Goal: Task Accomplishment & Management: Manage account settings

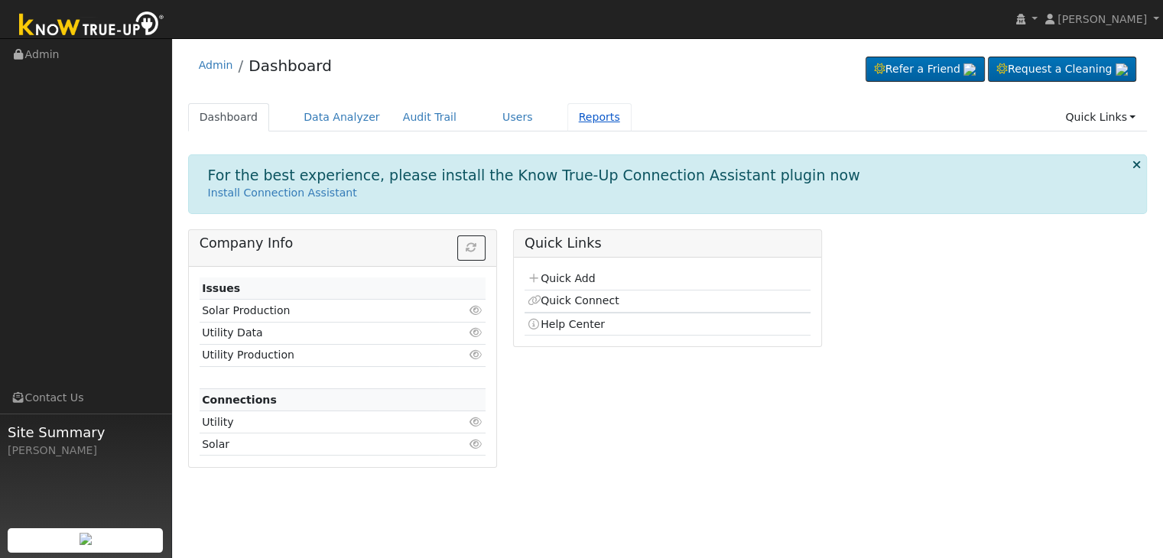
click at [574, 117] on link "Reports" at bounding box center [600, 117] width 64 height 28
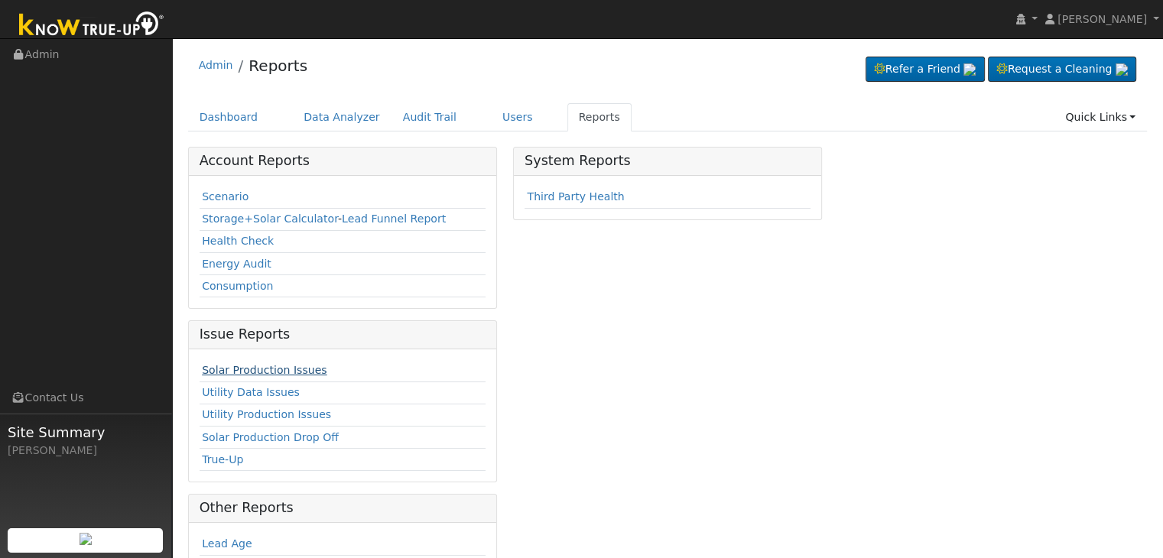
click at [265, 366] on link "Solar Production Issues" at bounding box center [264, 370] width 125 height 12
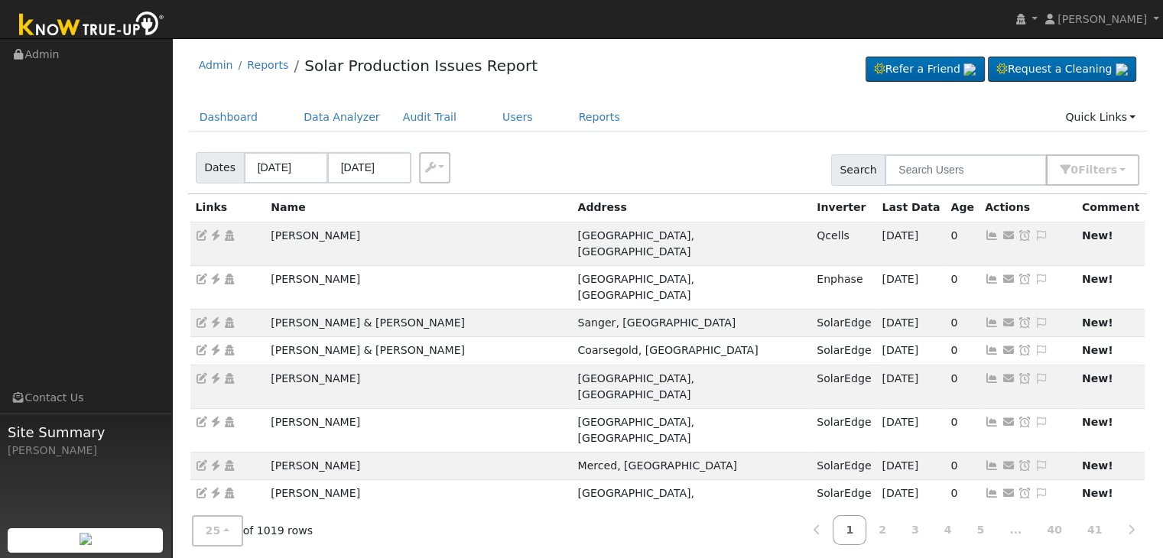
click at [1031, 151] on div "Dates [DATE] [DATE] Export CSV Search 0 Filter s Include Leads Include No Monit…" at bounding box center [667, 167] width 965 height 52
click at [1089, 169] on span "Filter s" at bounding box center [1097, 170] width 39 height 12
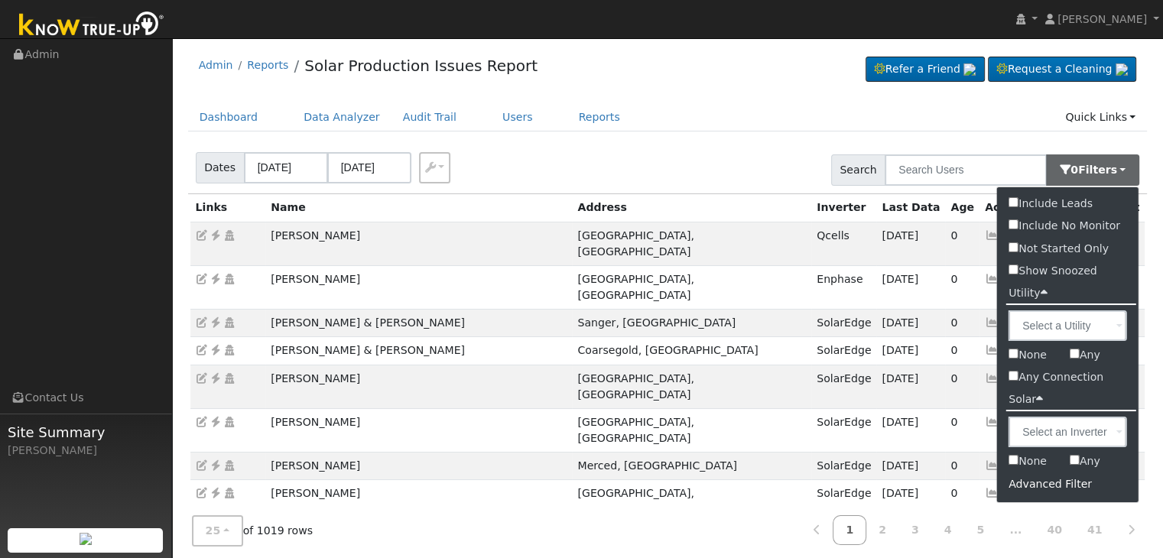
click at [1052, 480] on div "Advanced Filter" at bounding box center [1067, 485] width 141 height 24
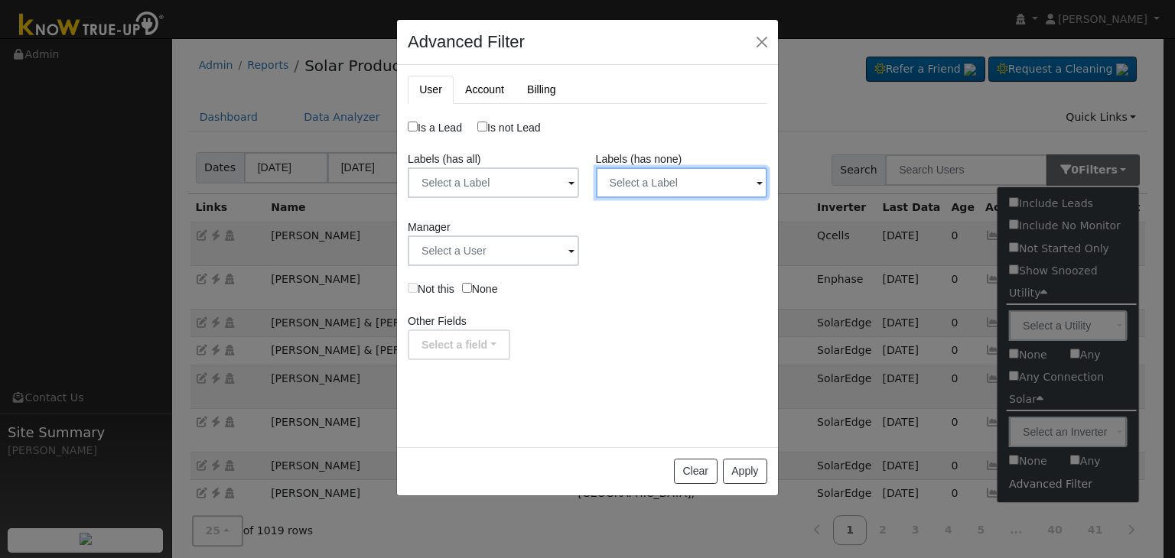
click at [651, 183] on input "text" at bounding box center [681, 182] width 171 height 31
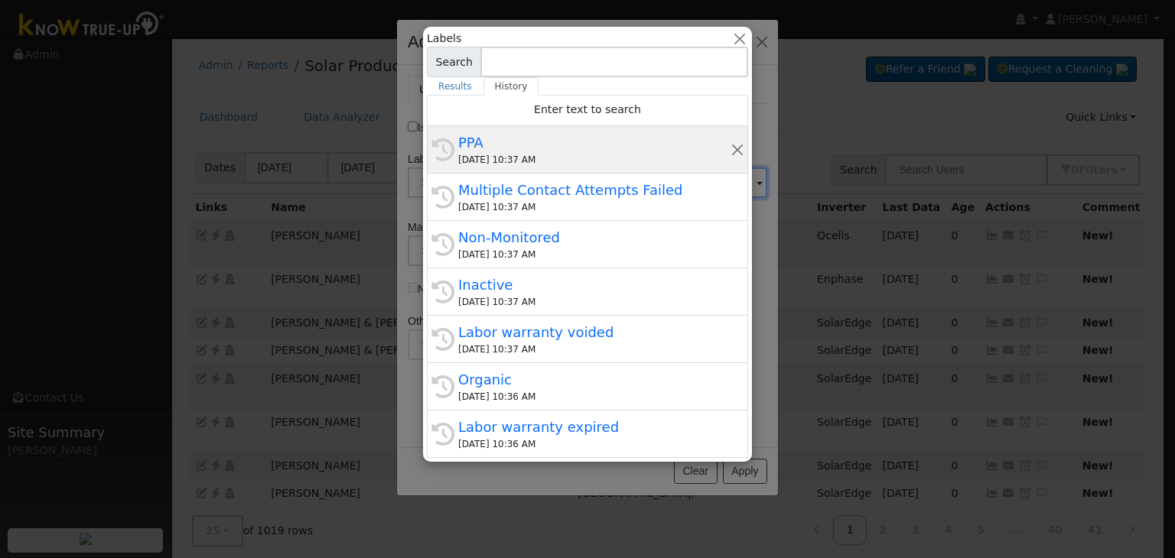
click at [557, 154] on div "09/09/2025 10:37 AM" at bounding box center [594, 160] width 272 height 14
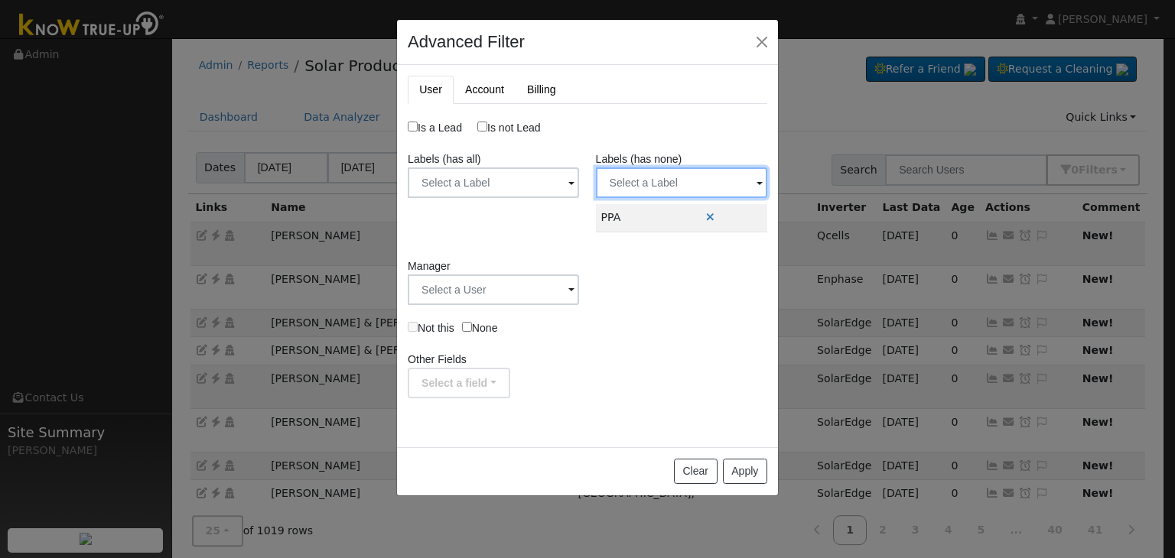
click at [649, 177] on input "text" at bounding box center [681, 182] width 171 height 31
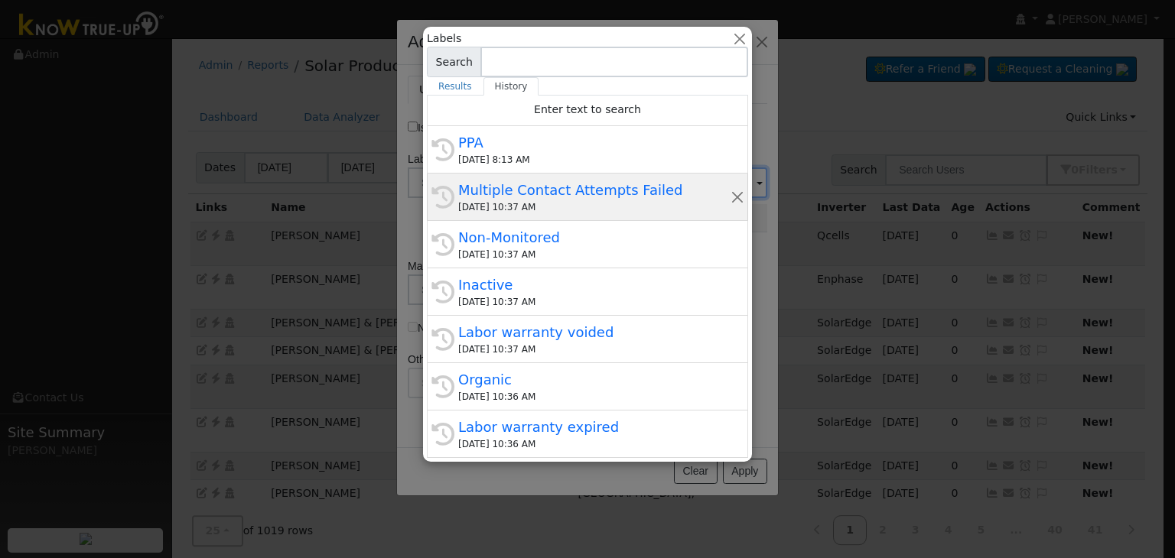
click at [571, 200] on div "09/09/2025 10:37 AM" at bounding box center [594, 207] width 272 height 14
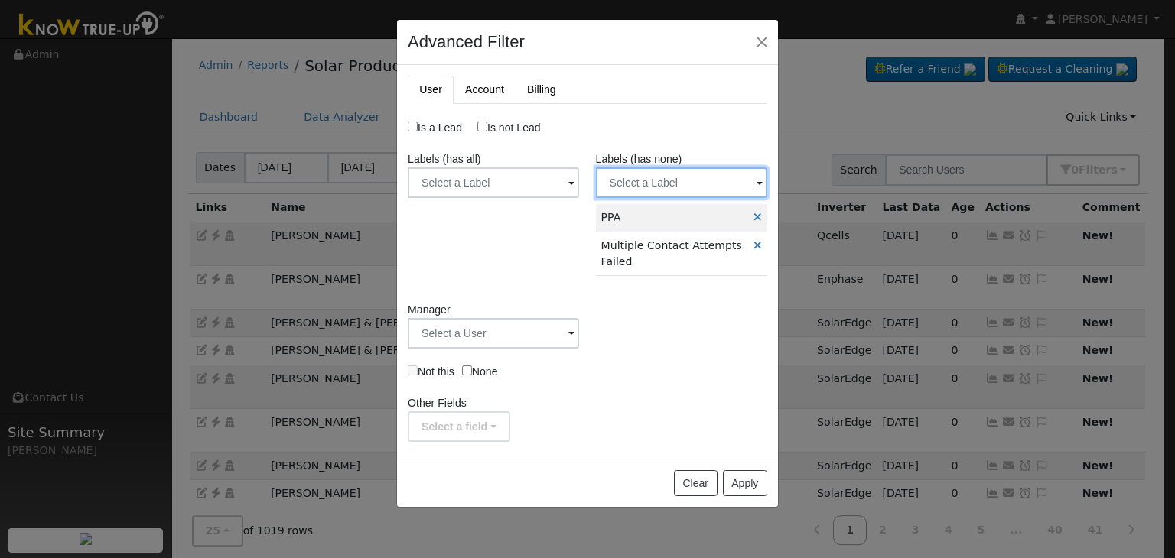
click at [664, 177] on input "text" at bounding box center [681, 182] width 171 height 31
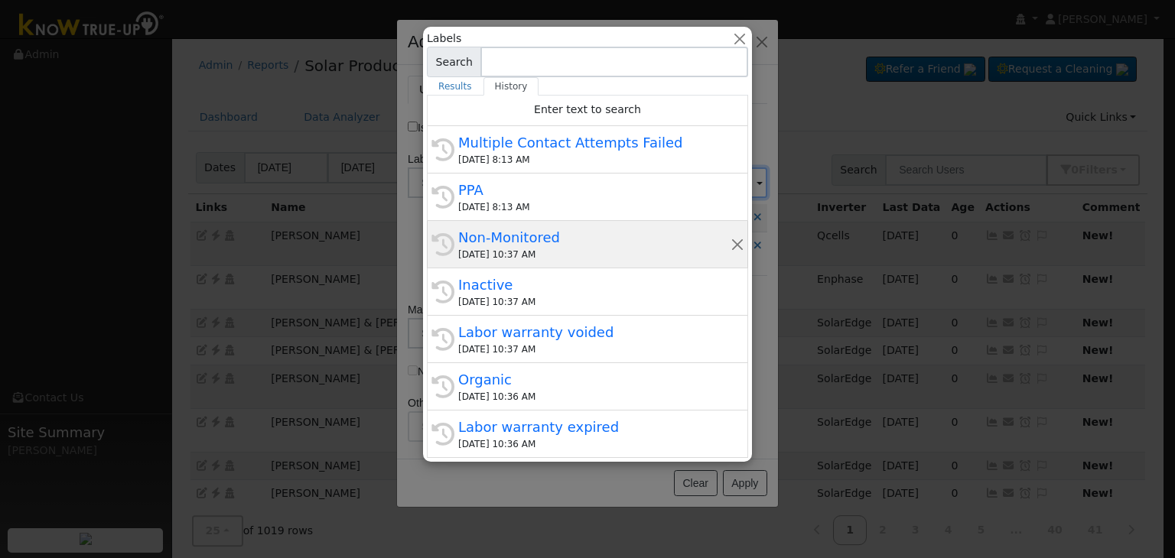
click at [506, 254] on div "09/09/2025 10:37 AM" at bounding box center [594, 255] width 272 height 14
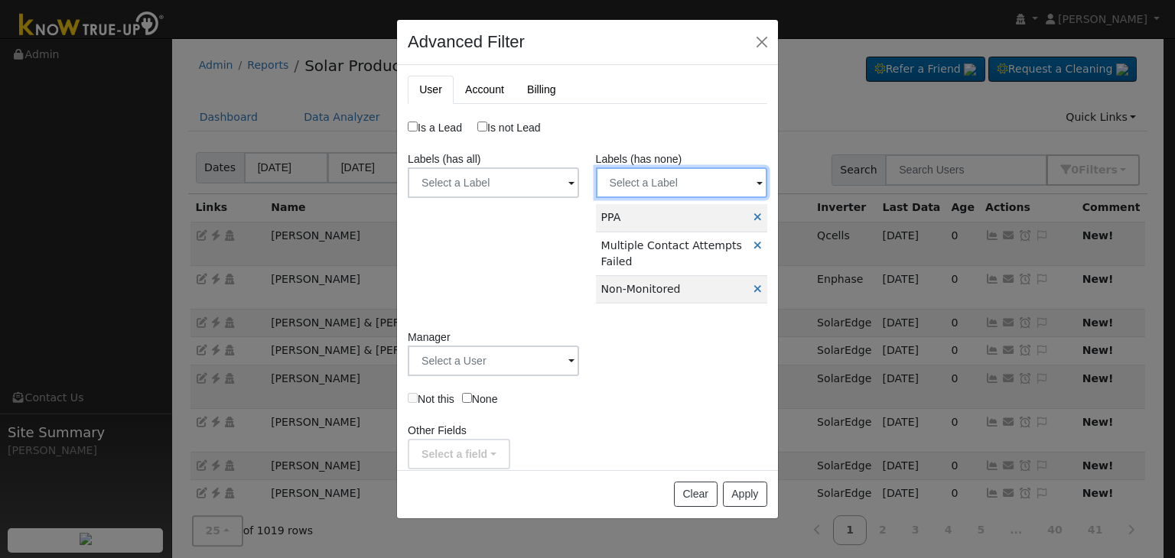
click at [662, 188] on input "text" at bounding box center [681, 182] width 171 height 31
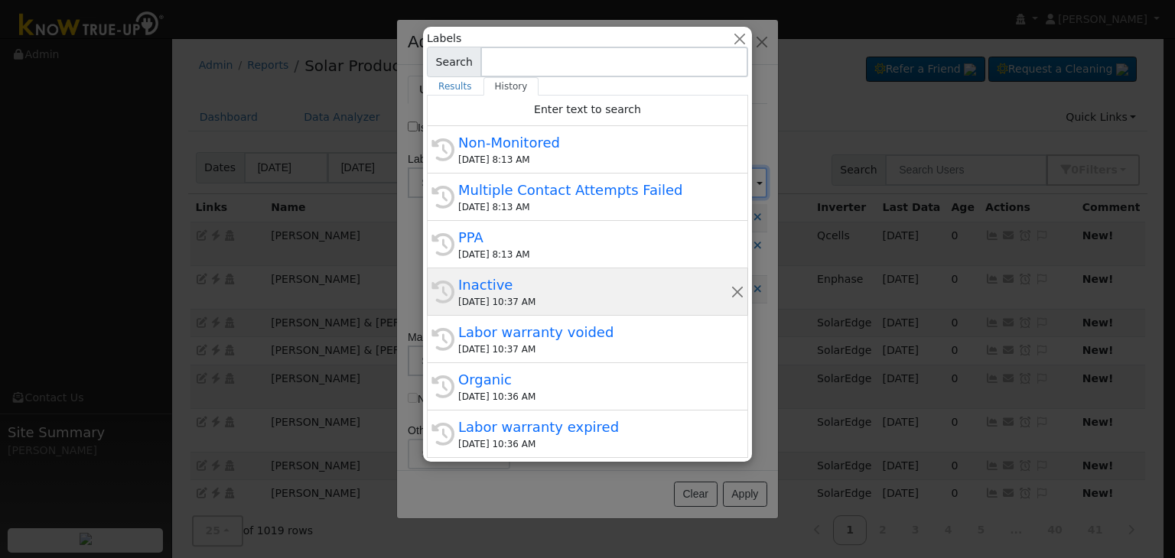
click at [514, 288] on div "Inactive" at bounding box center [594, 285] width 272 height 21
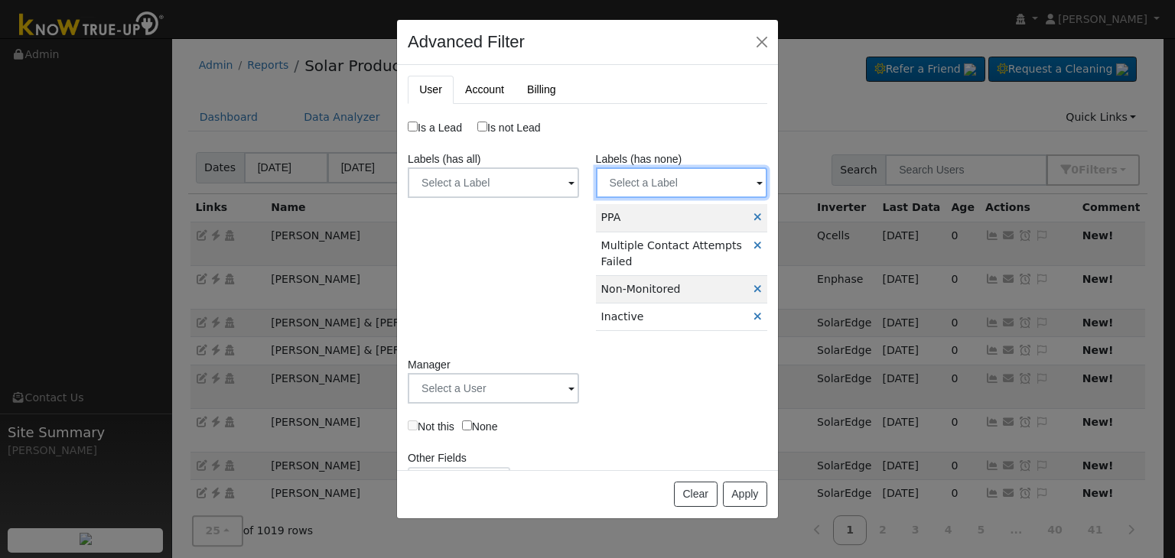
click at [670, 186] on input "text" at bounding box center [681, 182] width 171 height 31
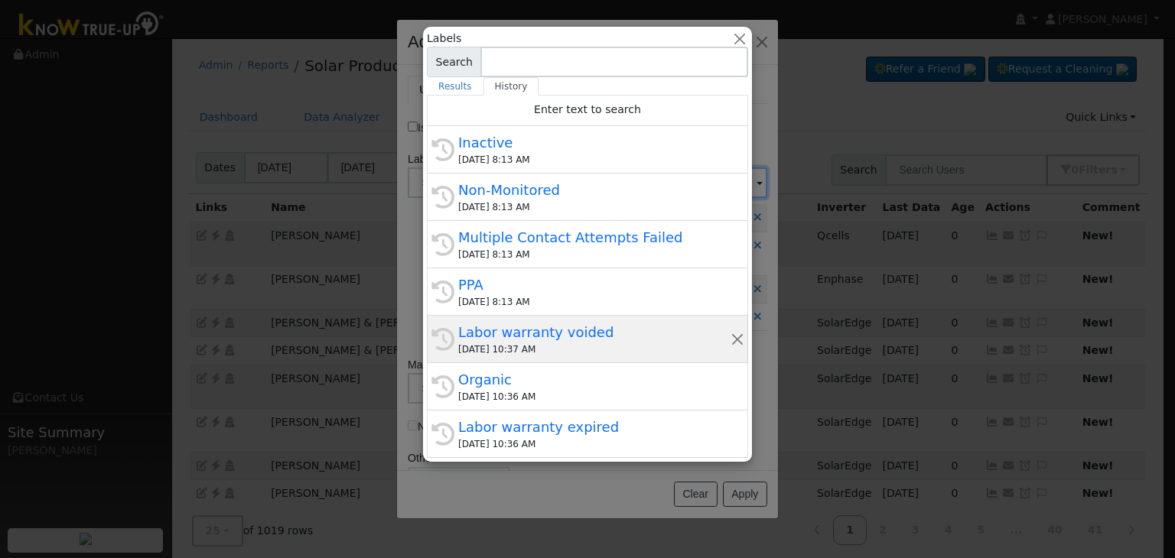
click at [526, 325] on div "Labor warranty voided" at bounding box center [594, 332] width 272 height 21
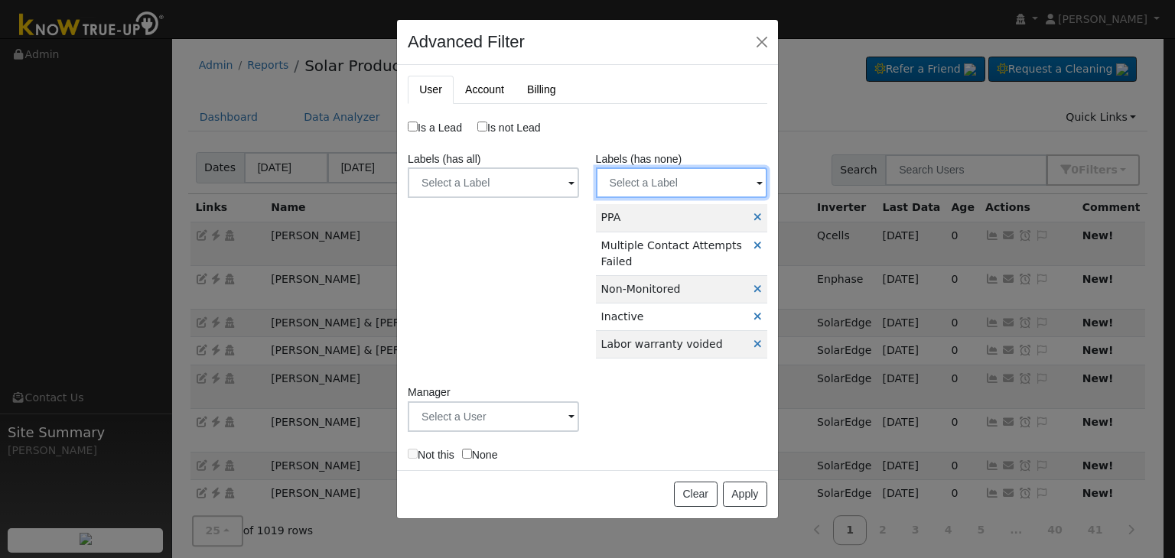
click at [678, 193] on input "text" at bounding box center [681, 182] width 171 height 31
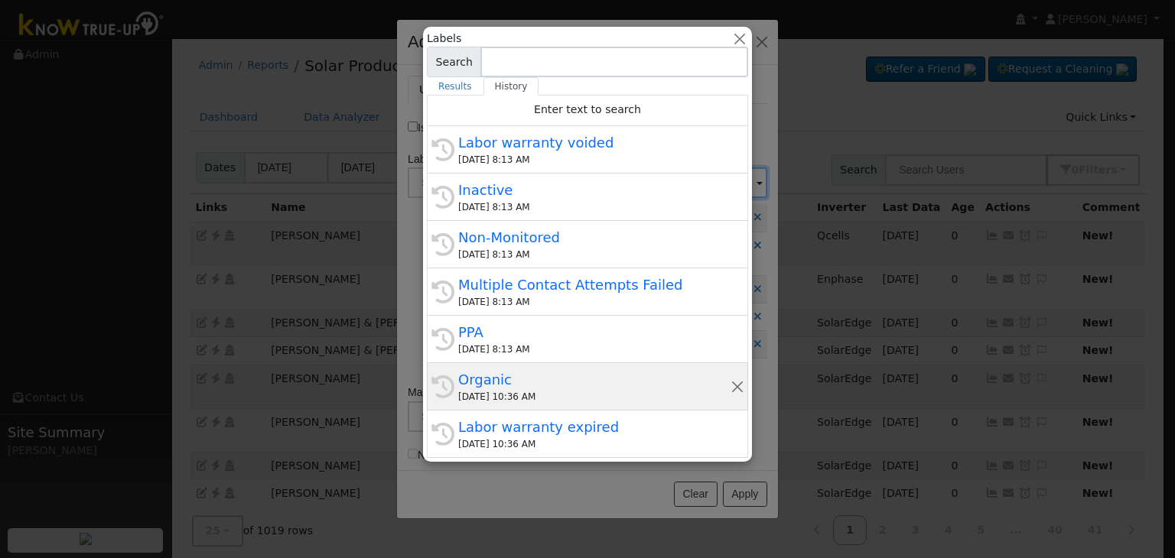
click at [535, 375] on div "Organic" at bounding box center [594, 379] width 272 height 21
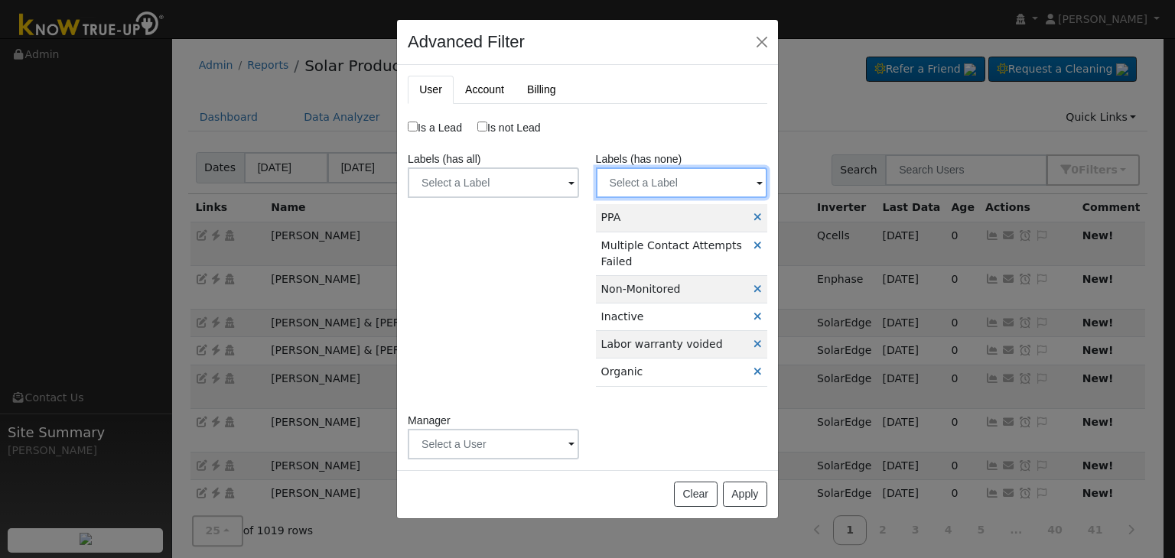
click at [642, 178] on input "text" at bounding box center [681, 182] width 171 height 31
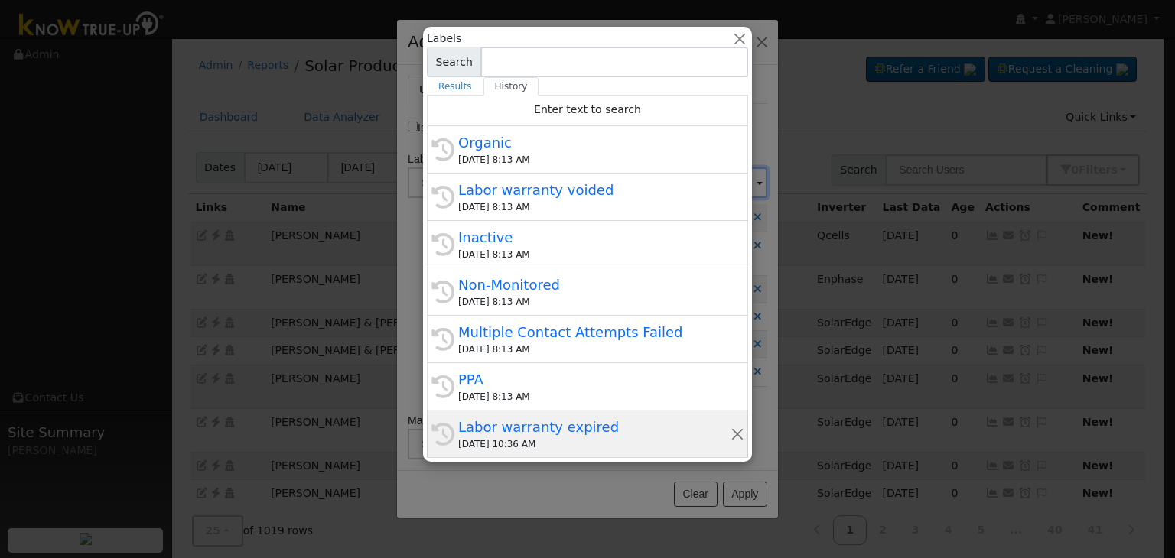
click at [527, 419] on div "Labor warranty expired" at bounding box center [594, 427] width 272 height 21
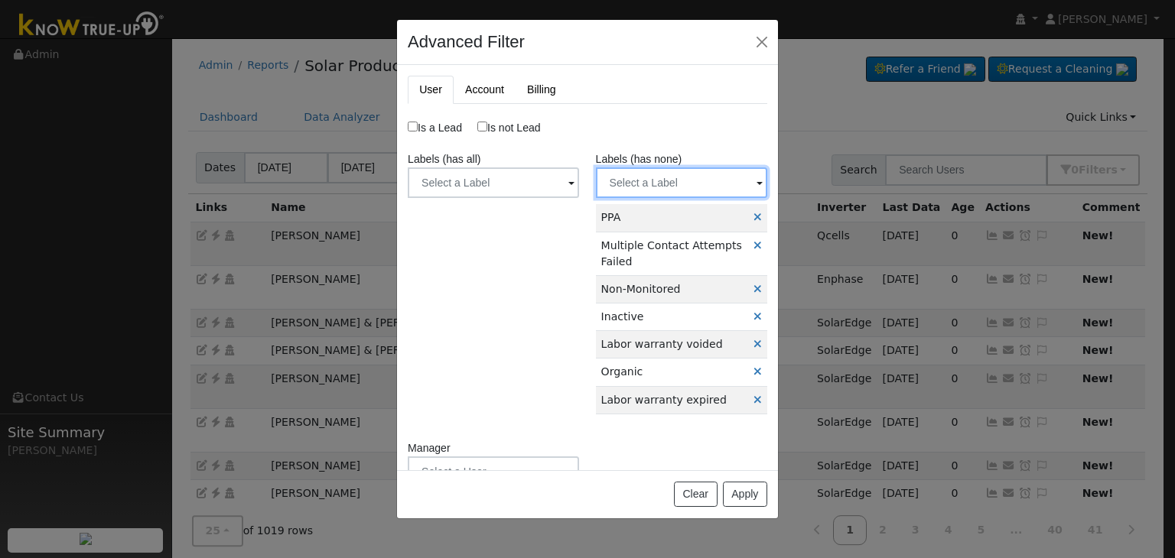
click at [667, 187] on input "text" at bounding box center [681, 182] width 171 height 31
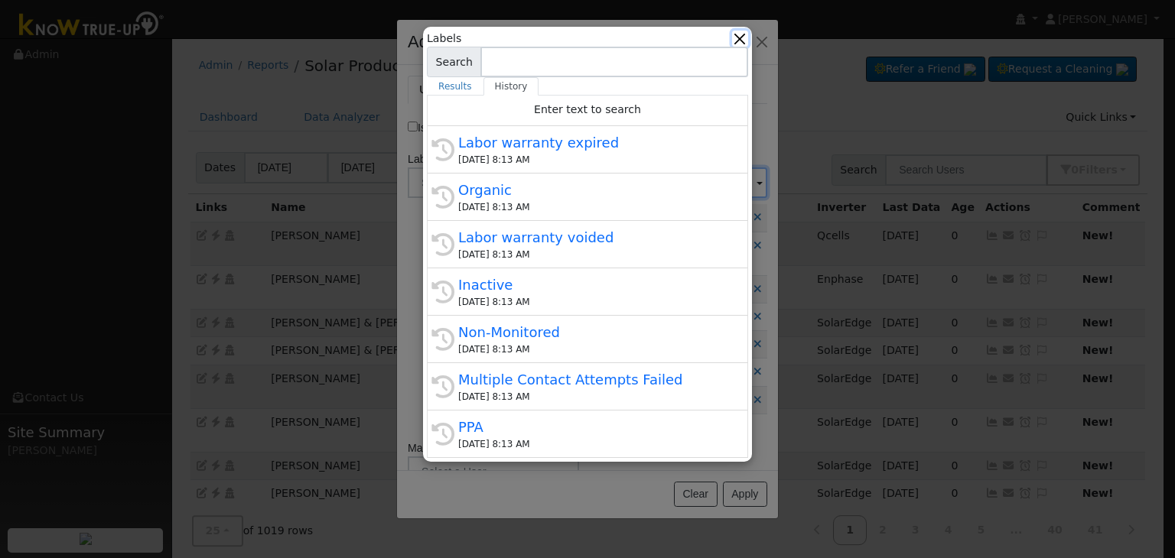
click at [737, 41] on button "button" at bounding box center [740, 39] width 16 height 16
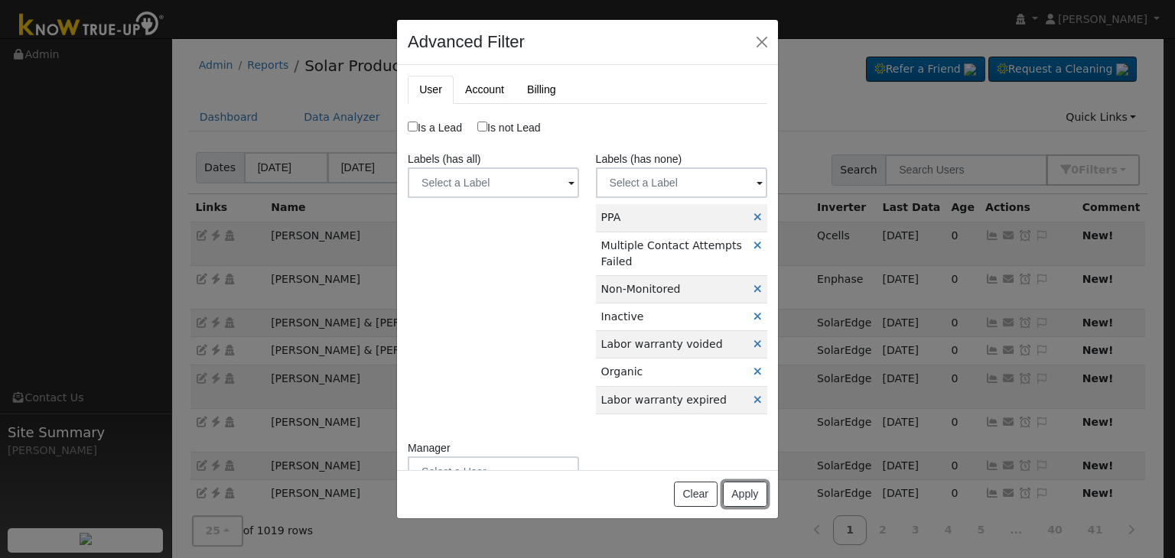
click at [740, 490] on button "Apply" at bounding box center [745, 495] width 44 height 26
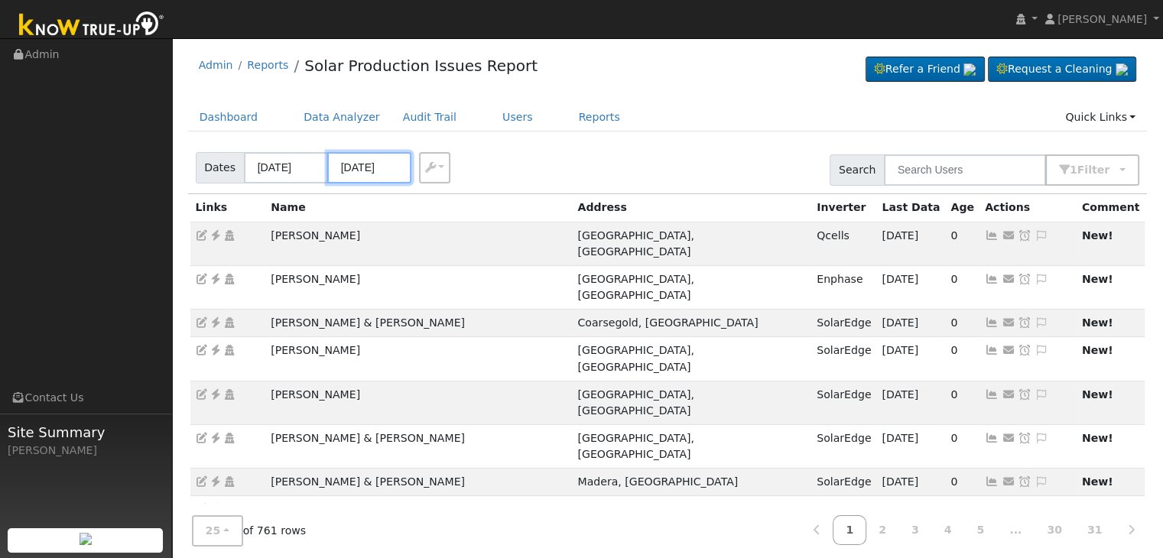
click at [375, 173] on input "09/09/2025" at bounding box center [369, 167] width 84 height 31
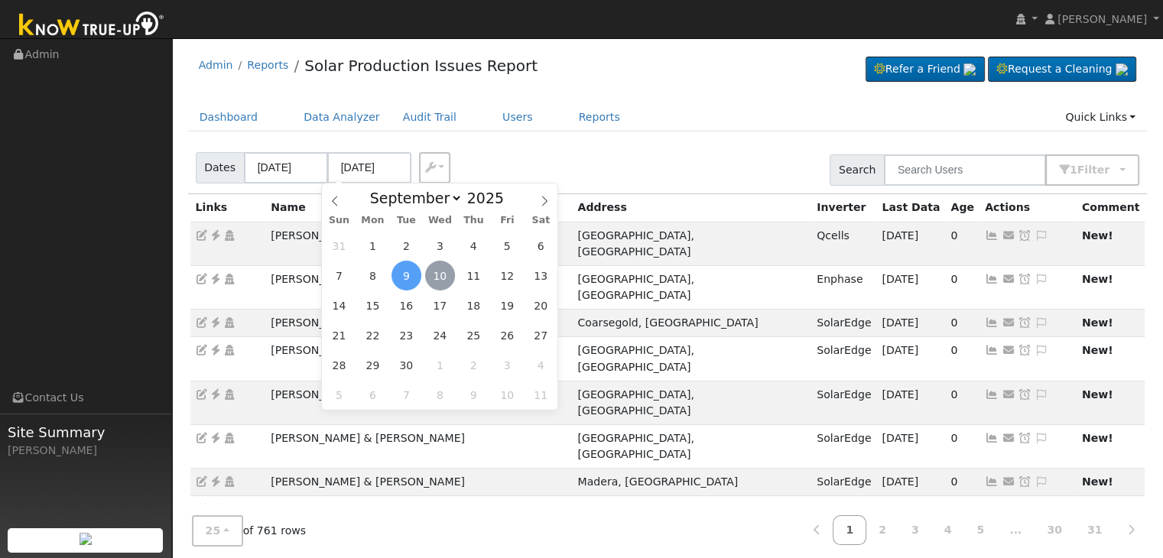
click at [441, 275] on span "10" at bounding box center [440, 276] width 30 height 30
type input "09/10/2025"
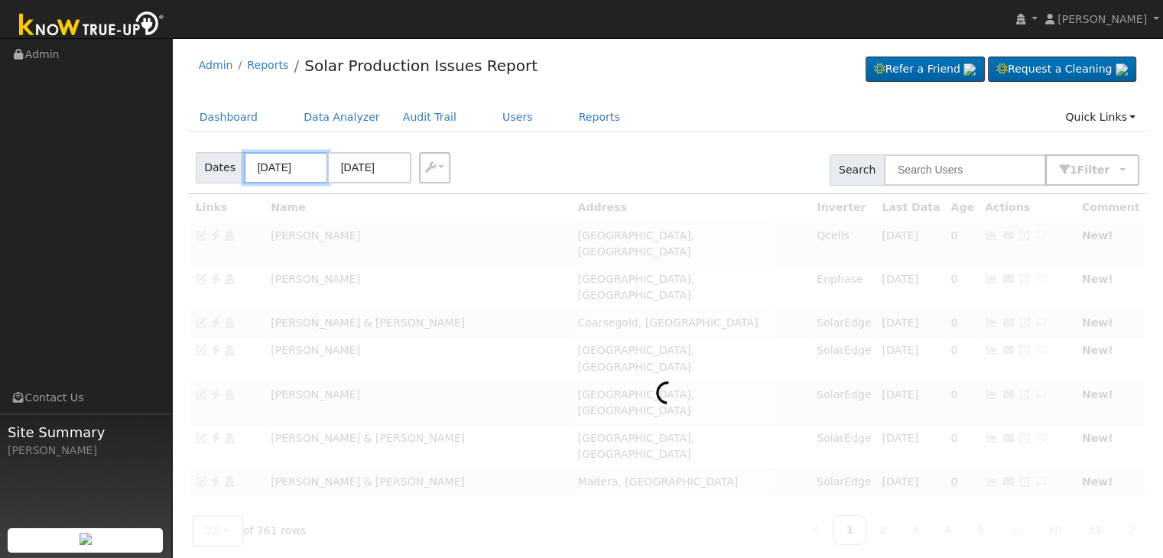
click at [275, 177] on input "09/06/2025" at bounding box center [286, 167] width 84 height 31
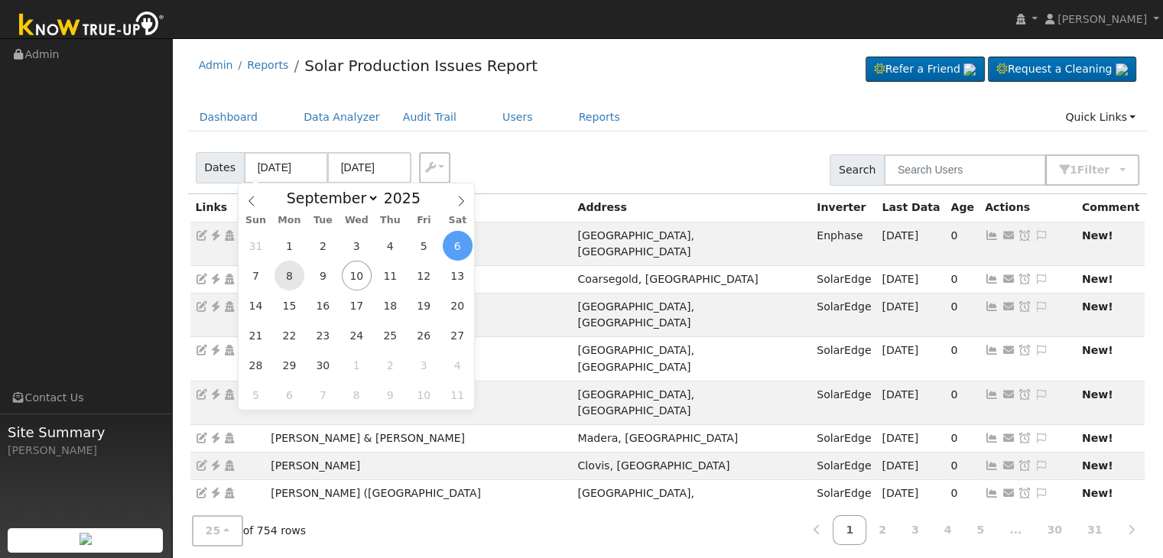
click at [297, 280] on span "8" at bounding box center [290, 276] width 30 height 30
type input "09/08/2025"
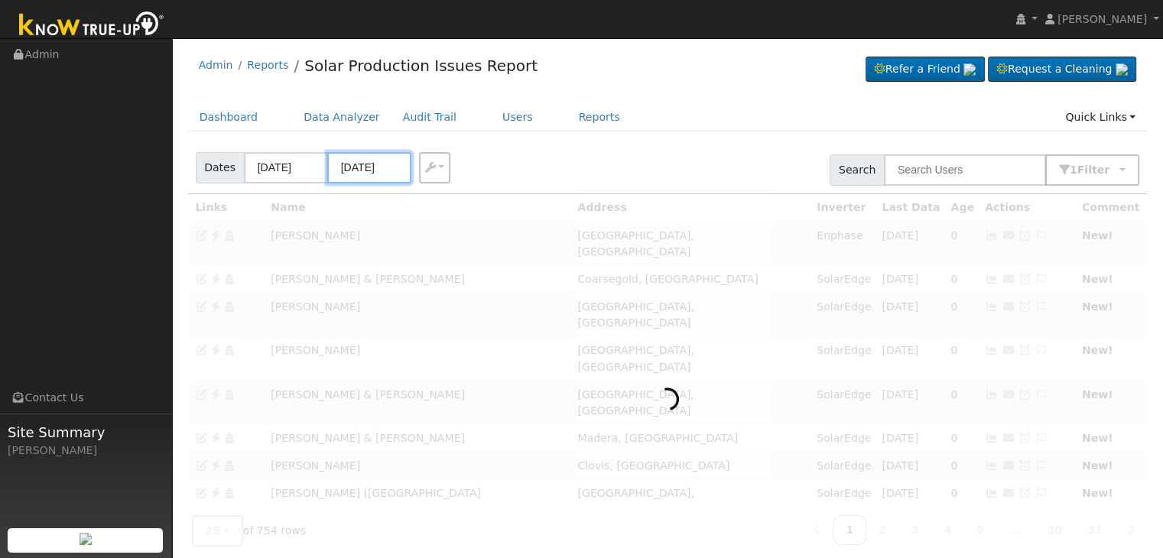
click at [369, 166] on input "09/12/2025" at bounding box center [369, 167] width 84 height 31
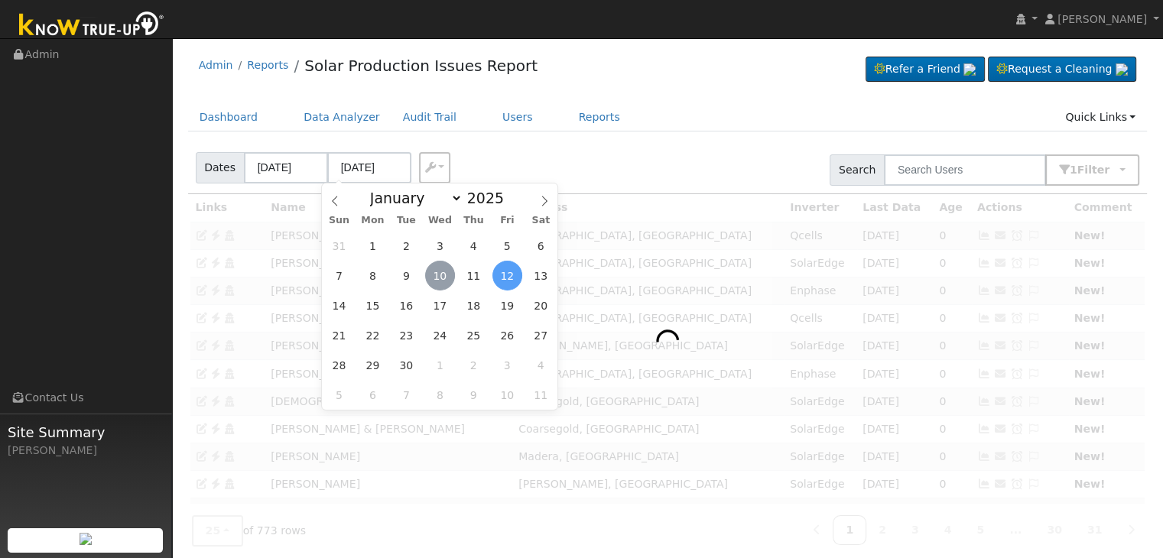
click at [438, 275] on span "10" at bounding box center [440, 276] width 30 height 30
type input "09/10/2025"
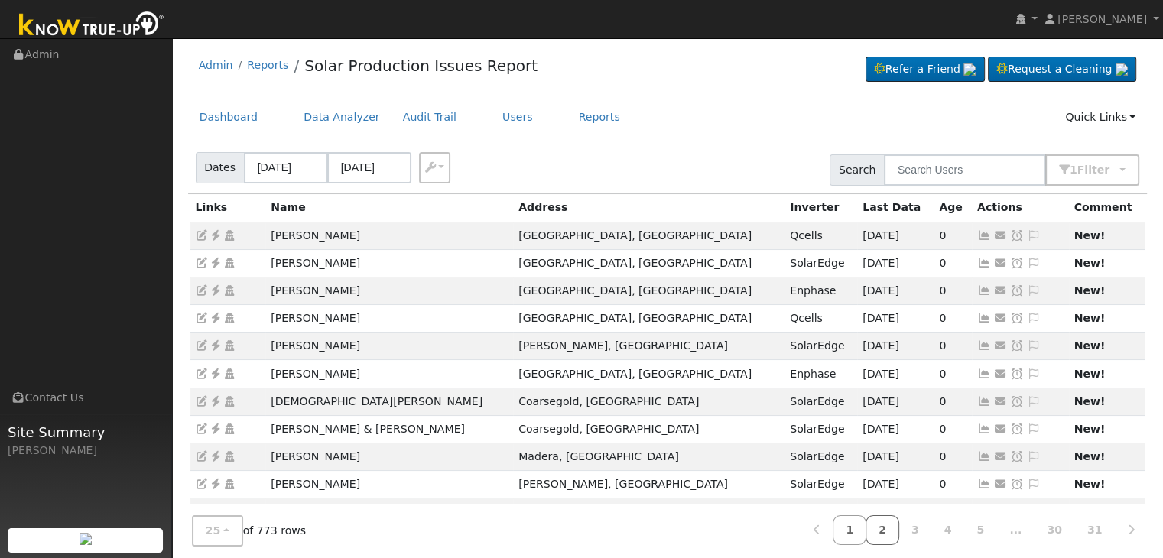
click at [896, 531] on link "2" at bounding box center [883, 530] width 34 height 30
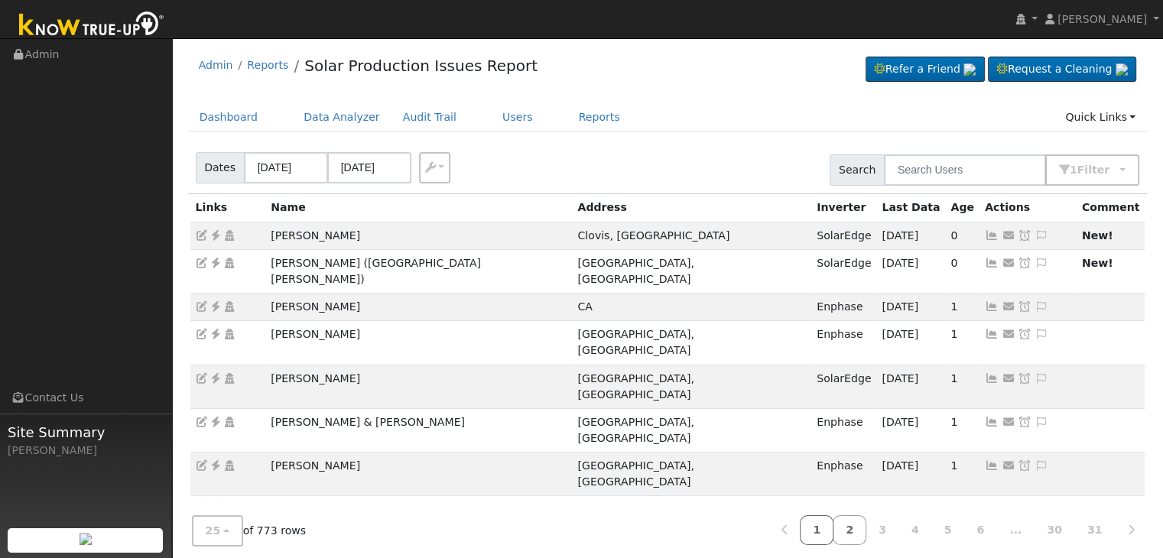
click at [834, 529] on link "1" at bounding box center [817, 530] width 34 height 30
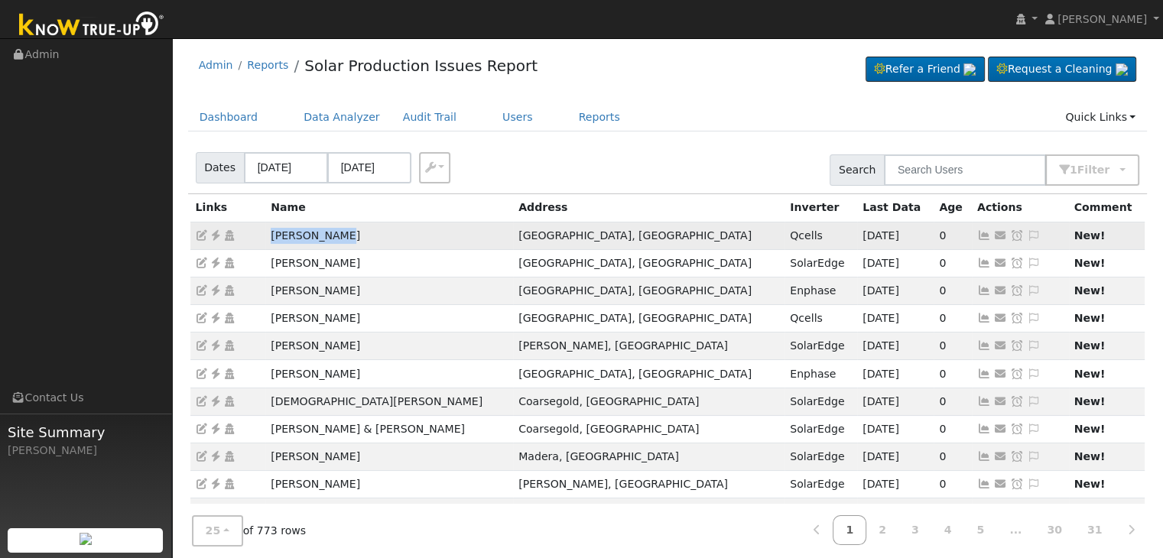
drag, startPoint x: 270, startPoint y: 233, endPoint x: 361, endPoint y: 235, distance: 91.0
click at [361, 235] on td "Zayda Castro" at bounding box center [389, 236] width 248 height 28
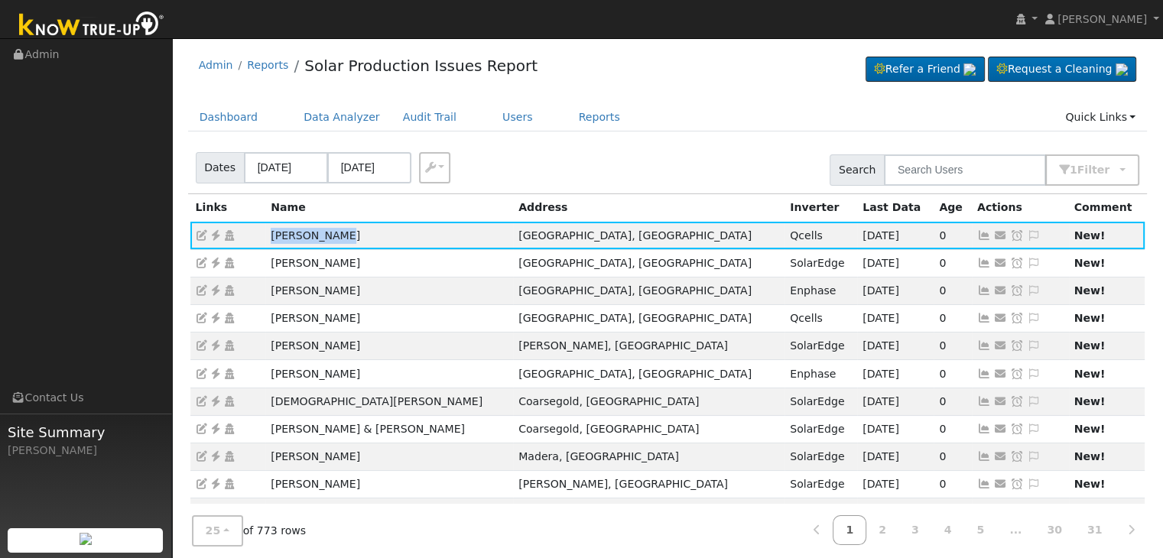
copy td "Zayda Castro"
click at [1027, 233] on icon at bounding box center [1034, 235] width 14 height 11
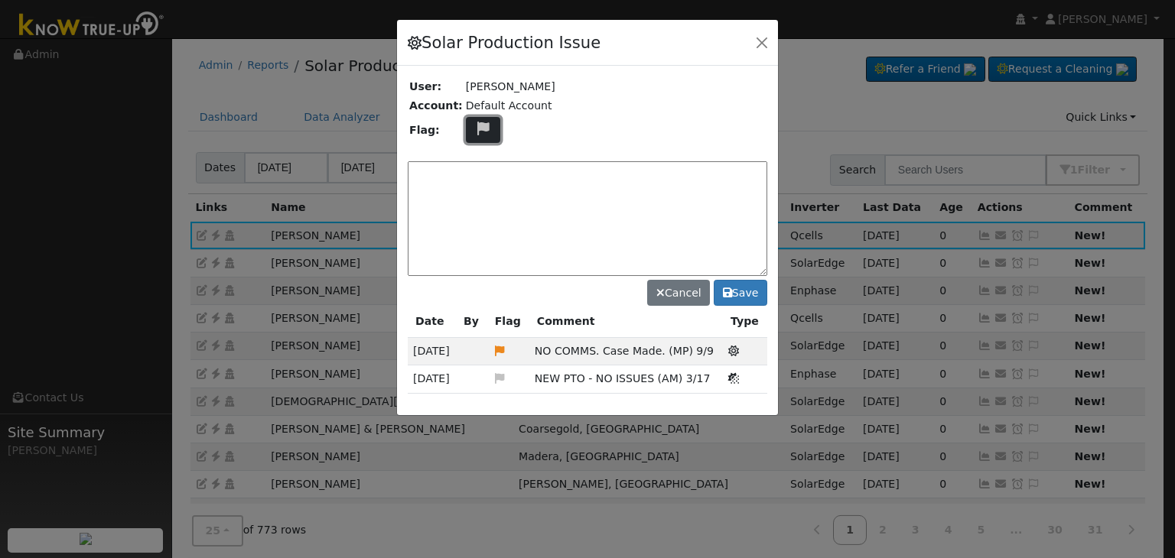
click at [475, 123] on icon at bounding box center [483, 129] width 18 height 14
click at [473, 199] on icon at bounding box center [482, 202] width 18 height 14
drag, startPoint x: 539, startPoint y: 348, endPoint x: 710, endPoint y: 350, distance: 170.6
click at [710, 350] on td "NO COMMS. Case Made. (MP) 9/9" at bounding box center [626, 352] width 194 height 28
copy span "NO COMMS. Case Made. (MP) 9/9"
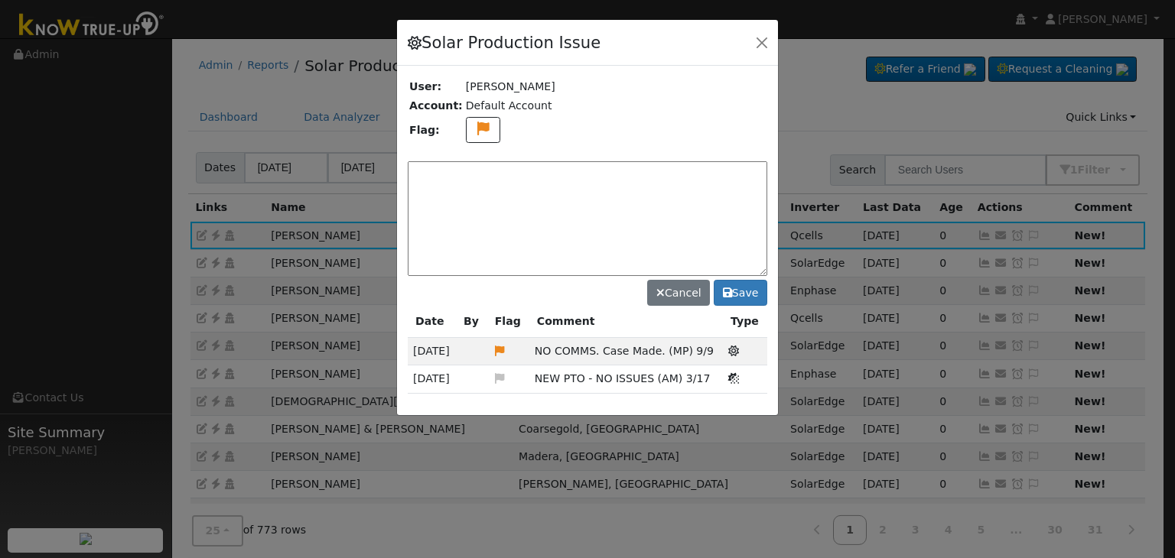
click at [508, 181] on textarea at bounding box center [587, 218] width 359 height 115
paste textarea "NO COMMS. Case Made. (MP) 9/9"
type textarea "NO COMMS. Case Made. (MP) 9/10"
click at [746, 291] on button "Save" at bounding box center [741, 293] width 54 height 26
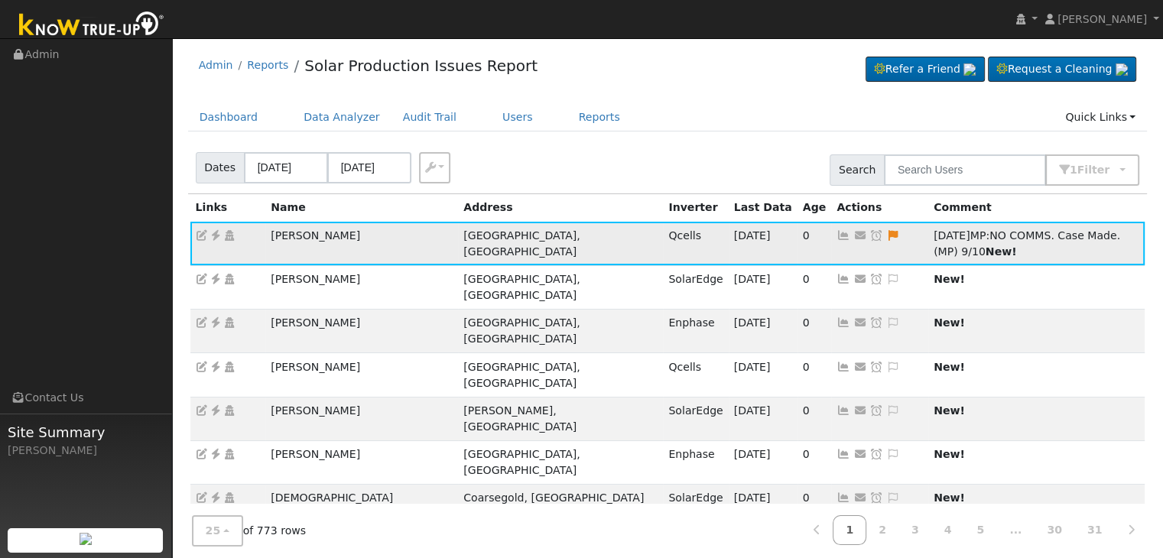
click at [870, 239] on icon at bounding box center [877, 235] width 14 height 11
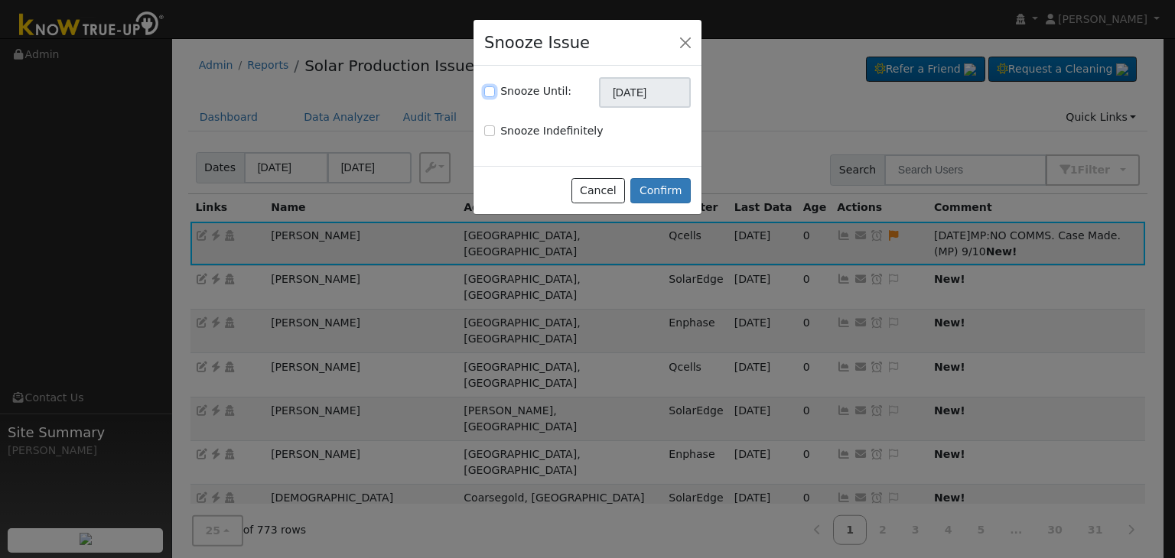
click at [490, 92] on input "Snooze Until:" at bounding box center [489, 91] width 11 height 11
checkbox input "true"
click at [664, 83] on input "10/10/2025" at bounding box center [645, 92] width 92 height 31
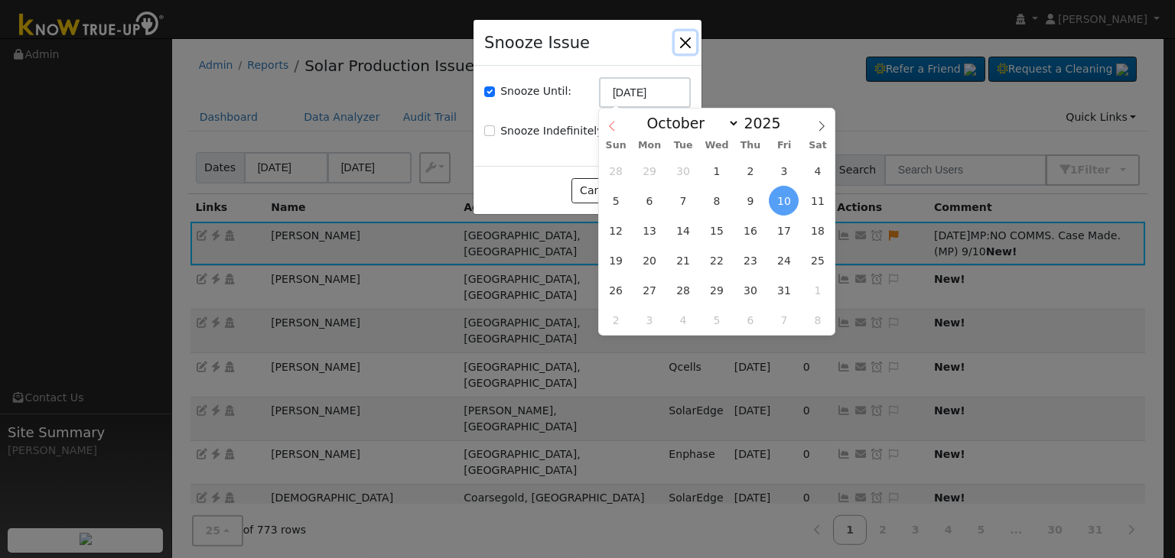
click at [610, 125] on icon at bounding box center [612, 126] width 11 height 11
select select "8"
click at [721, 233] on span "17" at bounding box center [717, 231] width 30 height 30
type input "09/17/2025"
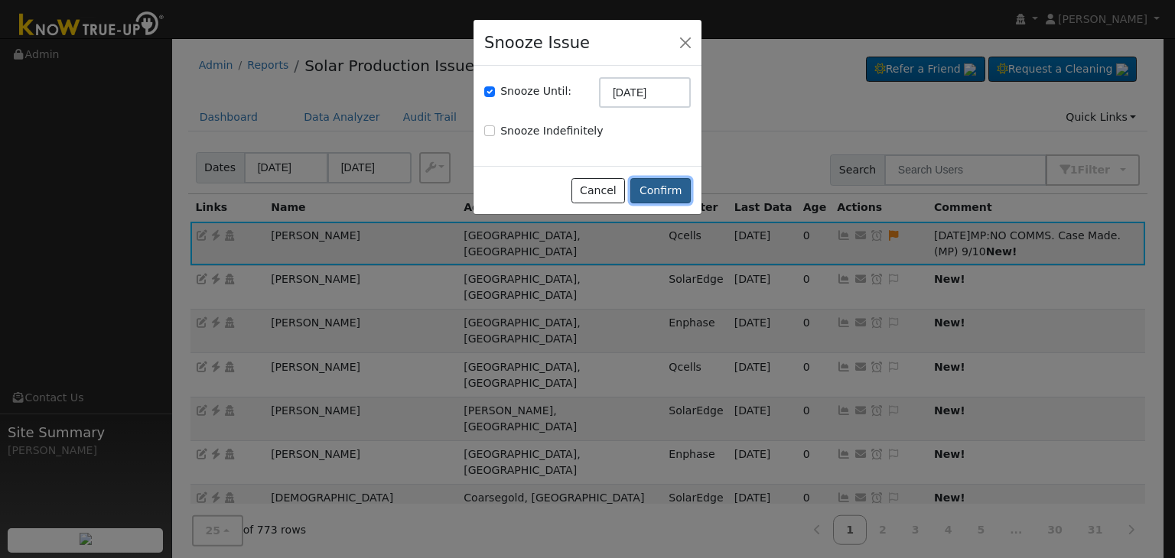
click at [673, 199] on button "Confirm" at bounding box center [660, 191] width 60 height 26
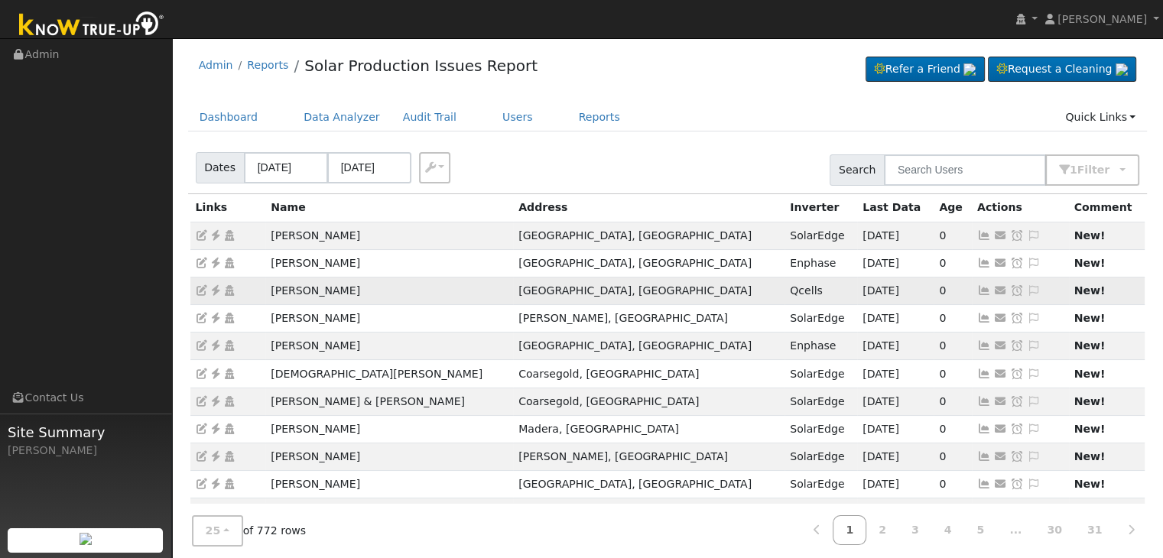
drag, startPoint x: 262, startPoint y: 294, endPoint x: 374, endPoint y: 294, distance: 111.7
click at [374, 294] on tr "Douglas Singleton Fresno, CA Qcells 09/09/25 0 Send Email... Copy a Link Reset …" at bounding box center [667, 291] width 955 height 28
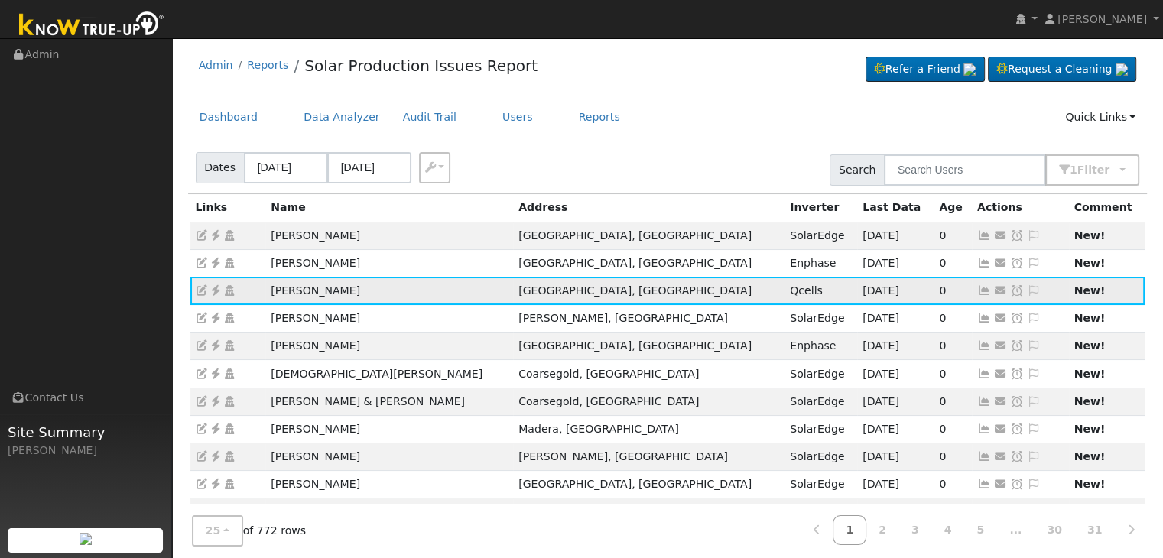
copy tr "Douglas Singleton"
click at [659, 141] on div "Dates 09/08/2025 09/10/2025 Export CSV Search 1 Filter Include Leads Include No…" at bounding box center [667, 167] width 965 height 52
click at [1027, 291] on icon at bounding box center [1034, 290] width 14 height 11
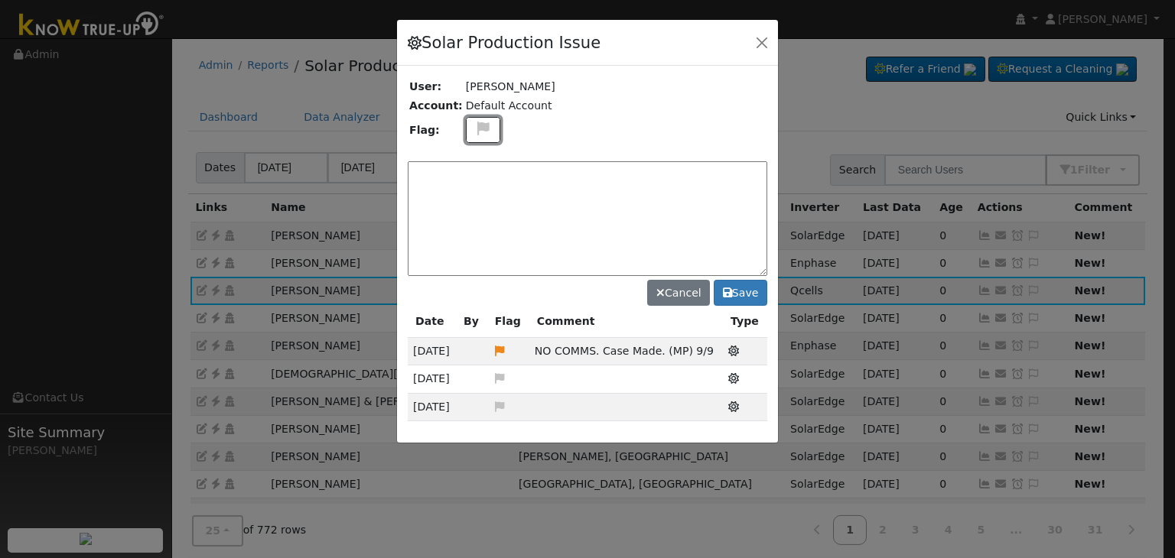
click at [474, 128] on icon at bounding box center [483, 129] width 18 height 14
click at [478, 195] on icon at bounding box center [482, 202] width 18 height 14
click at [477, 194] on textarea at bounding box center [587, 218] width 359 height 115
click at [551, 350] on span "NO COMMS. Case Made. (MP) 9/9" at bounding box center [624, 351] width 179 height 12
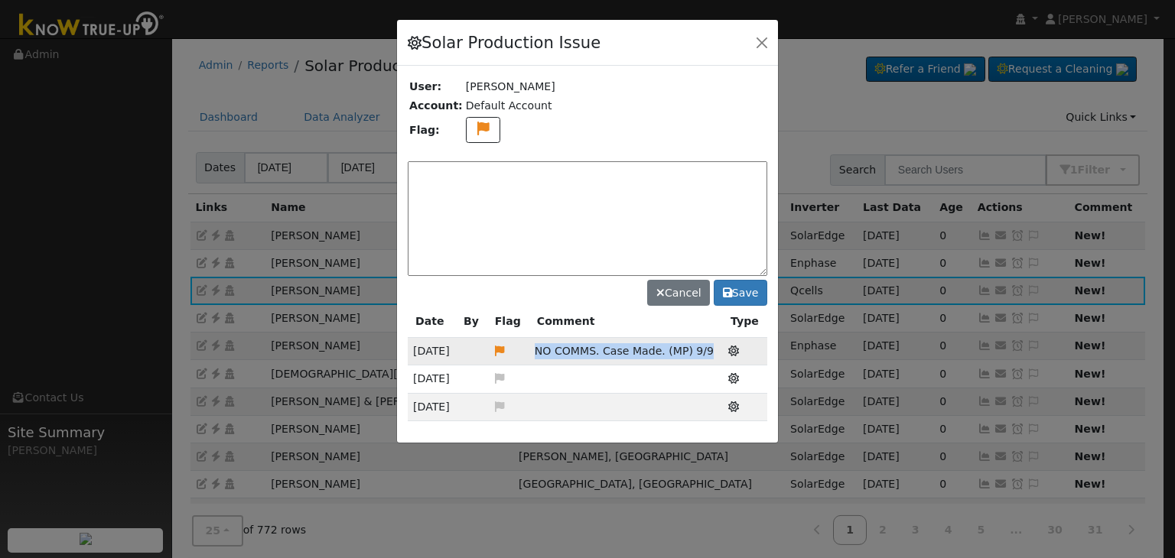
click at [551, 350] on span "NO COMMS. Case Made. (MP) 9/9" at bounding box center [624, 351] width 179 height 12
copy span "NO COMMS. Case Made. (MP) 9/9"
click at [509, 177] on textarea at bounding box center [587, 218] width 359 height 115
paste textarea "NO COMMS. Case Made. (MP) 9/9"
click at [584, 167] on textarea "NO COMMS. Case Made. (MP) 9/9" at bounding box center [587, 218] width 359 height 115
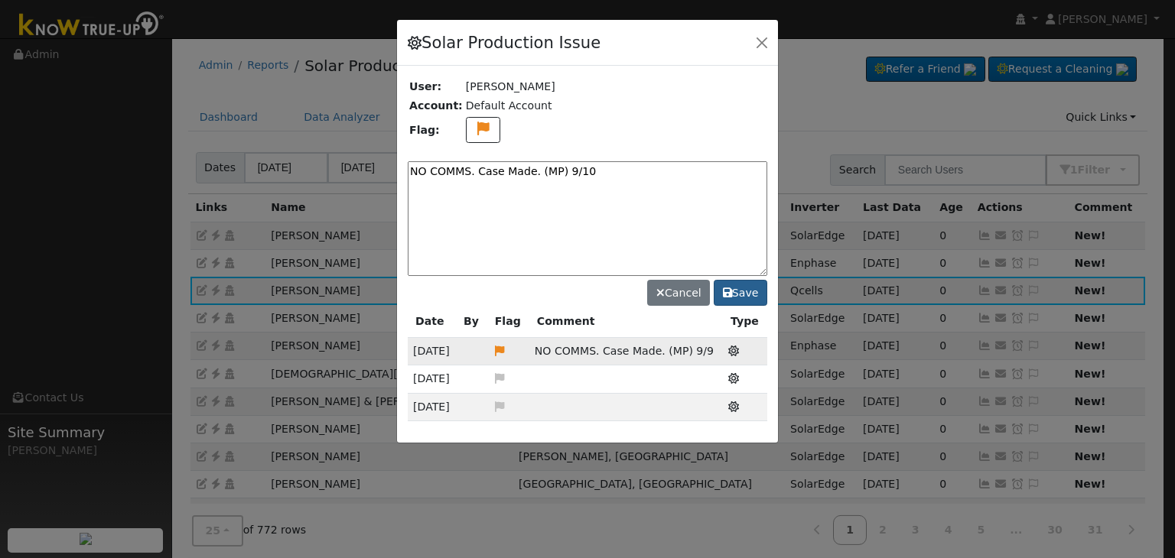
type textarea "NO COMMS. Case Made. (MP) 9/10"
click at [742, 291] on button "Save" at bounding box center [741, 293] width 54 height 26
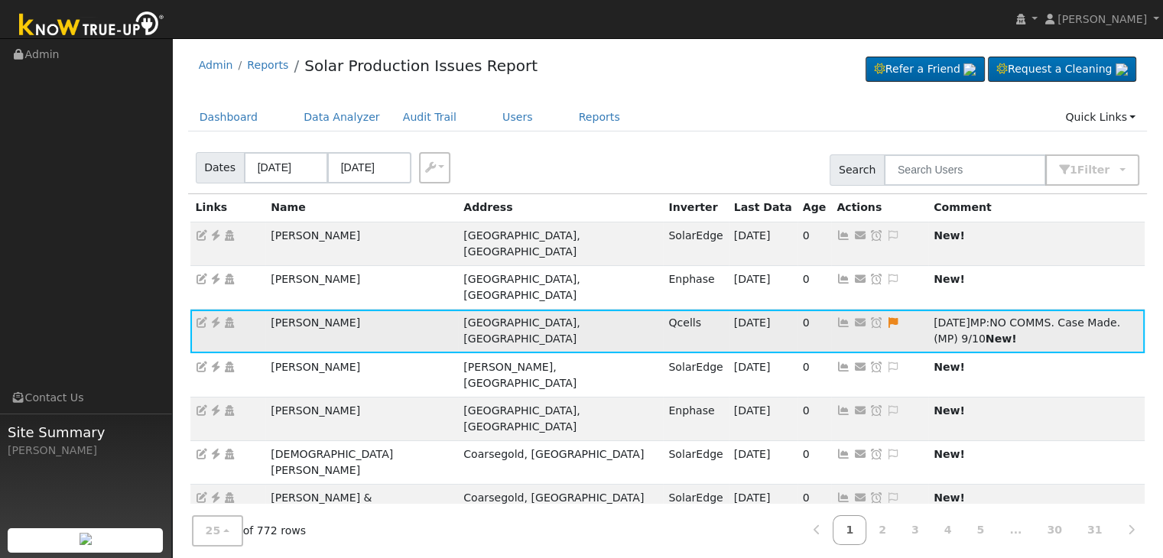
click at [870, 317] on icon at bounding box center [877, 322] width 14 height 11
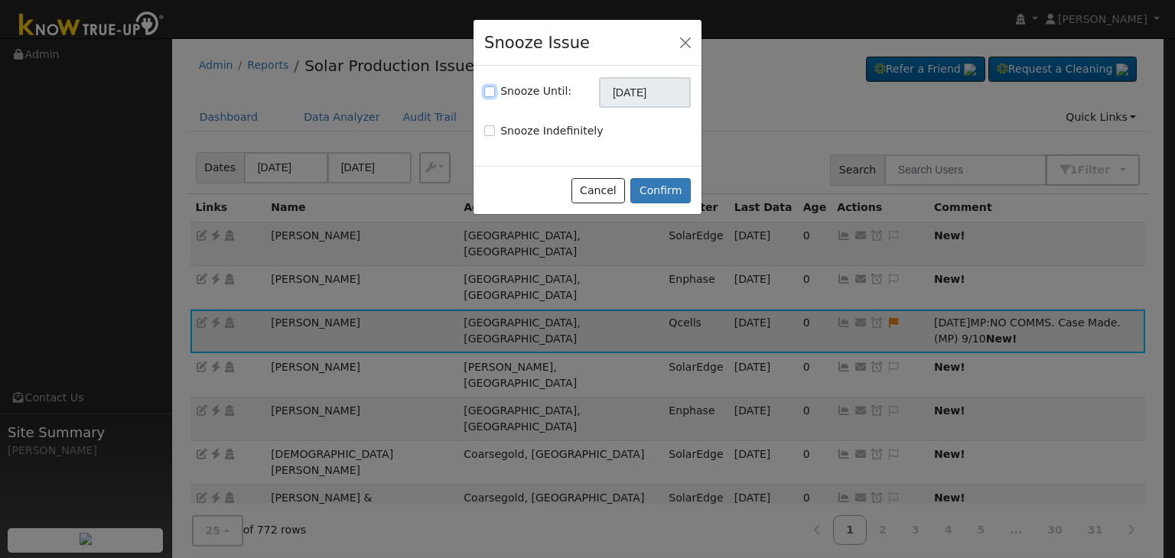
click at [486, 93] on input "Snooze Until:" at bounding box center [489, 91] width 11 height 11
checkbox input "true"
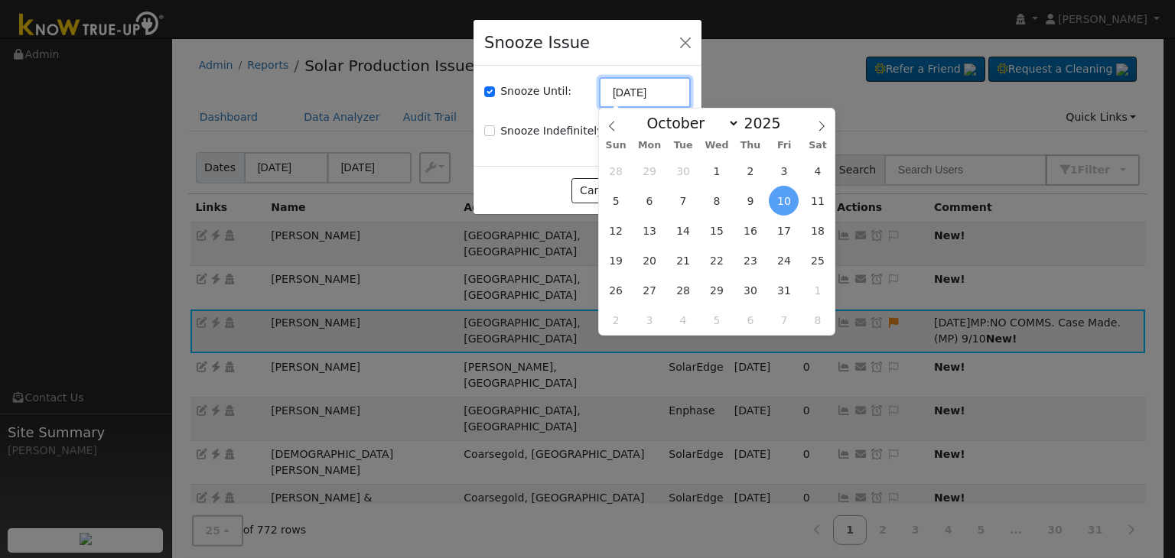
click at [623, 83] on input "10/10/2025" at bounding box center [645, 92] width 92 height 31
click at [606, 122] on span at bounding box center [612, 122] width 26 height 26
select select "8"
click at [726, 224] on span "17" at bounding box center [717, 231] width 30 height 30
type input "09/17/2025"
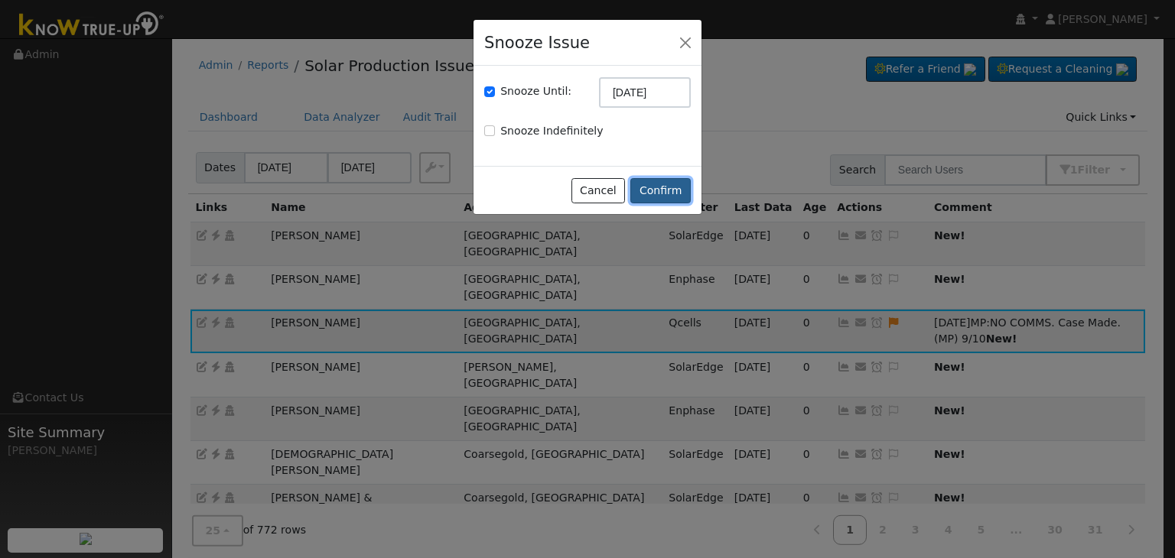
click at [675, 202] on button "Confirm" at bounding box center [660, 191] width 60 height 26
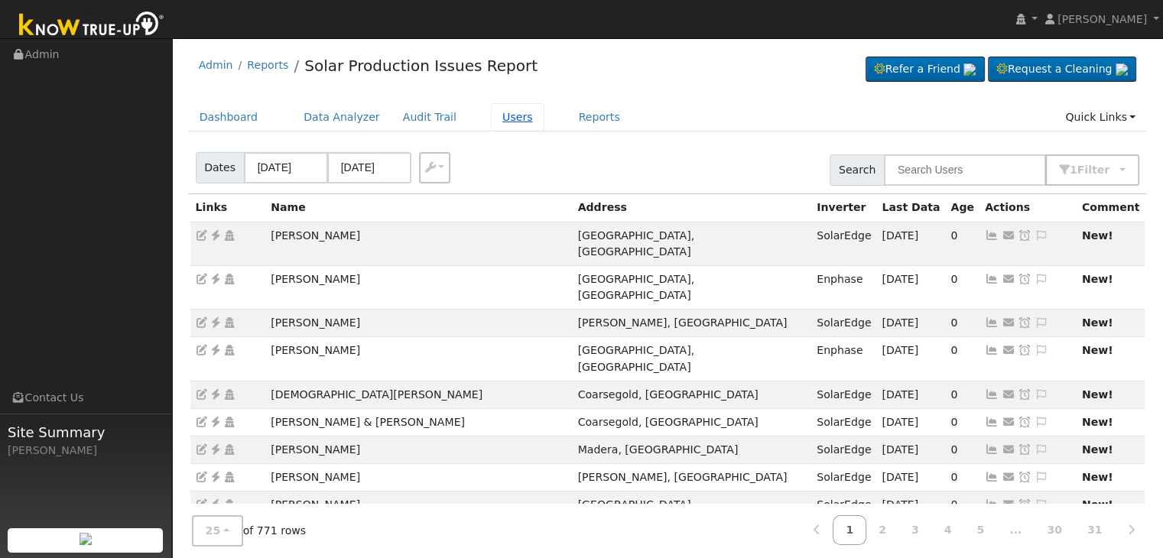
click at [491, 117] on link "Users" at bounding box center [518, 117] width 54 height 28
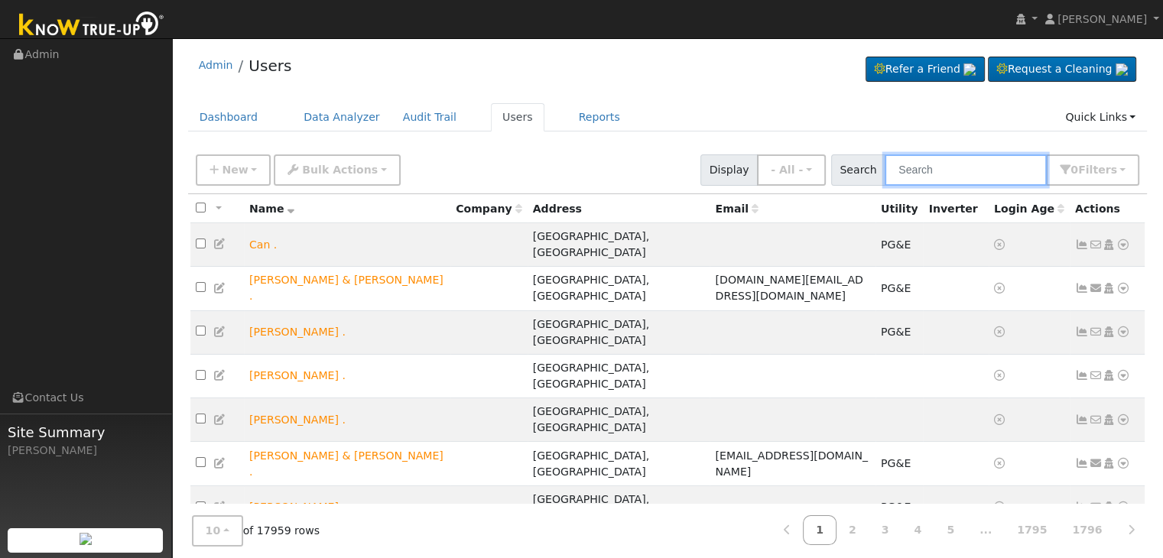
click at [964, 157] on input "text" at bounding box center [966, 169] width 162 height 31
paste input "Paokong "John" Chan"
type input "Paokong "John" Chan"
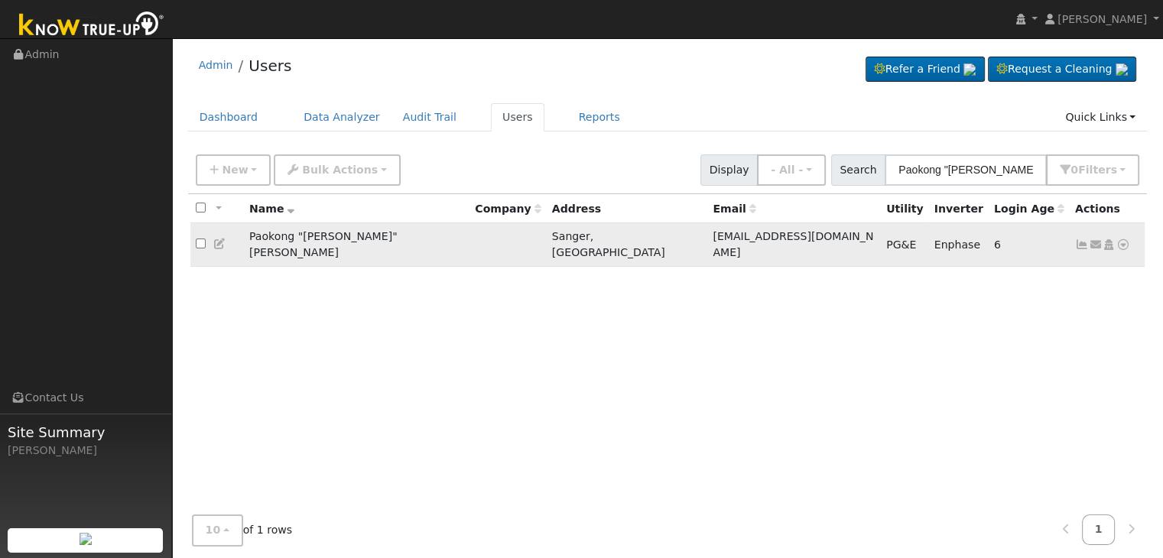
click at [1082, 239] on icon at bounding box center [1082, 244] width 14 height 11
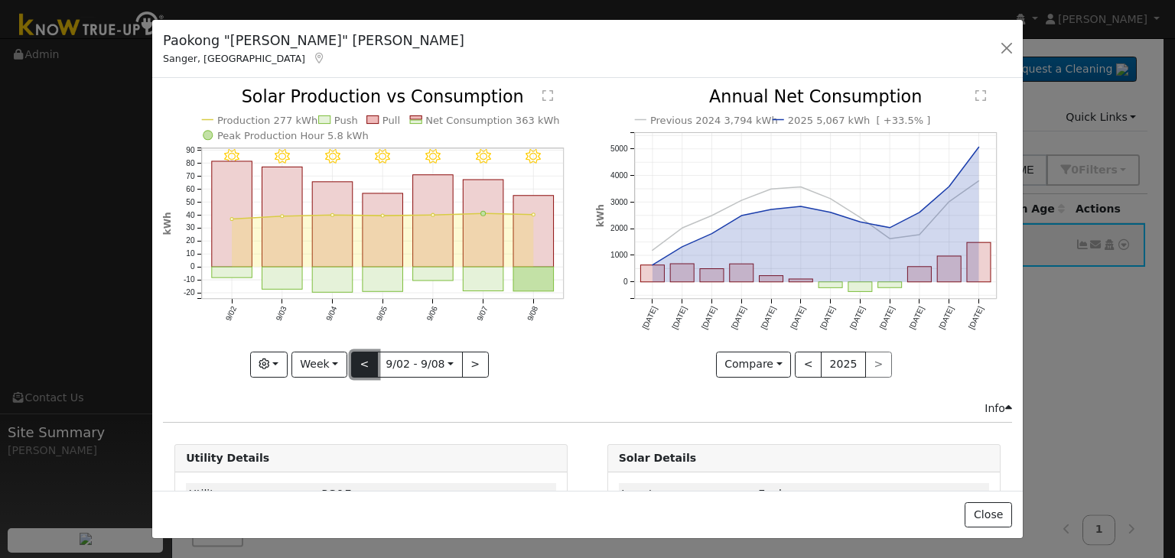
click at [354, 362] on button "<" at bounding box center [364, 365] width 27 height 26
type input "2025-08-26"
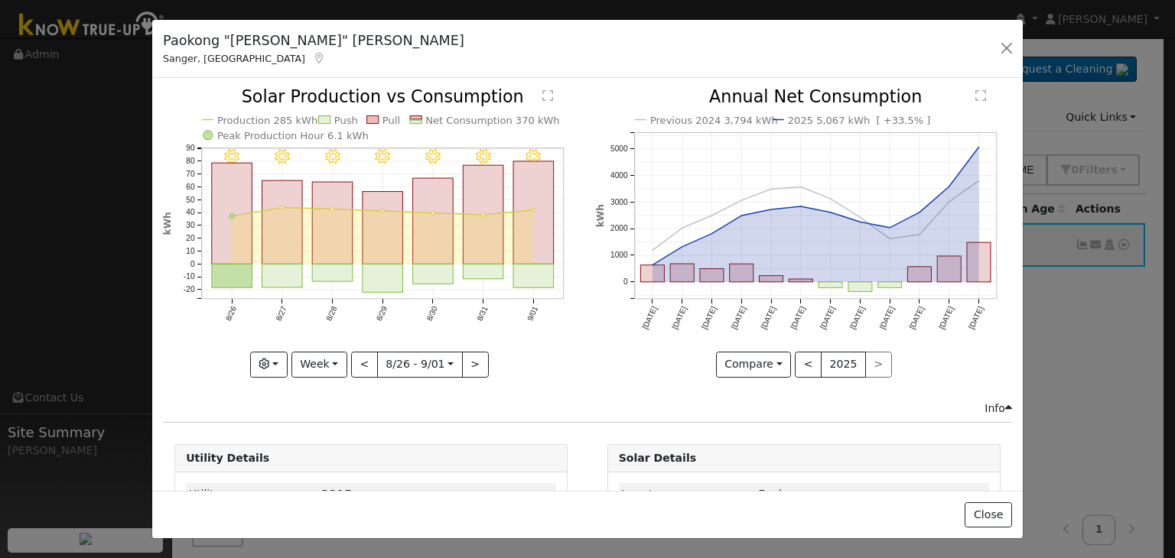
click at [356, 359] on div "9/01 - Clear 8/31 - Clear 8/30 - Clear 8/29 - Clear 8/28 - Clear 8/27 - Clear 8…" at bounding box center [371, 233] width 416 height 288
click at [414, 360] on input "2025-08-26" at bounding box center [420, 365] width 84 height 24
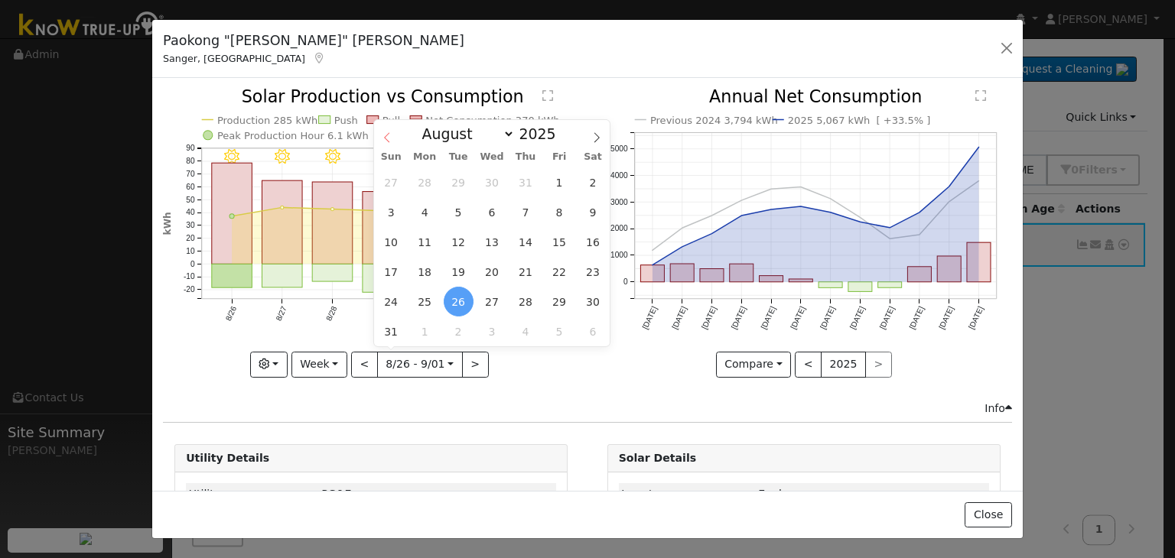
click at [385, 139] on icon at bounding box center [386, 137] width 5 height 10
click at [592, 133] on icon at bounding box center [596, 137] width 11 height 11
select select "5"
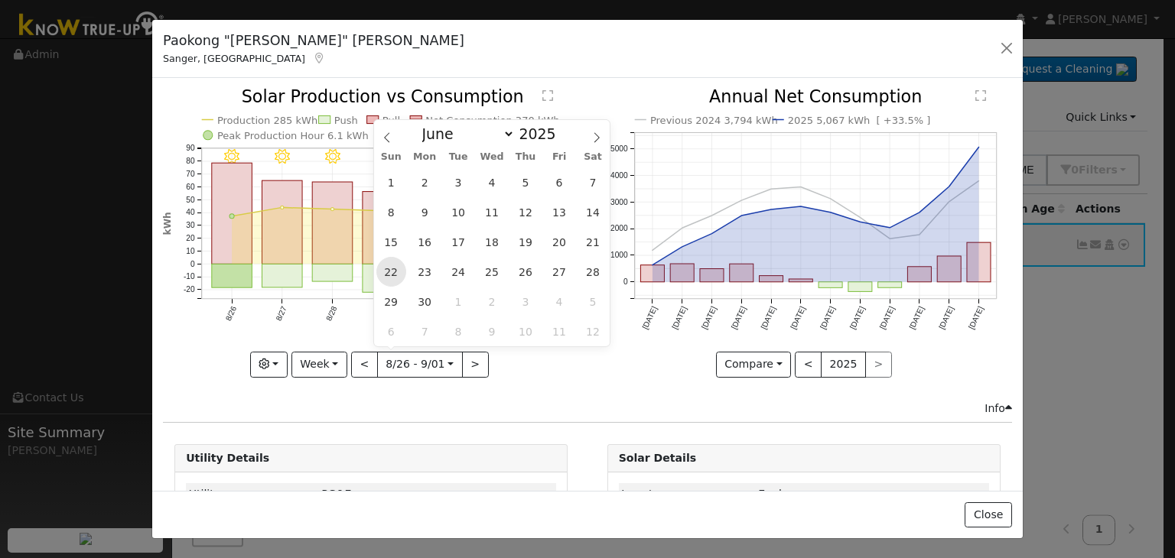
click at [392, 266] on span "22" at bounding box center [391, 272] width 30 height 30
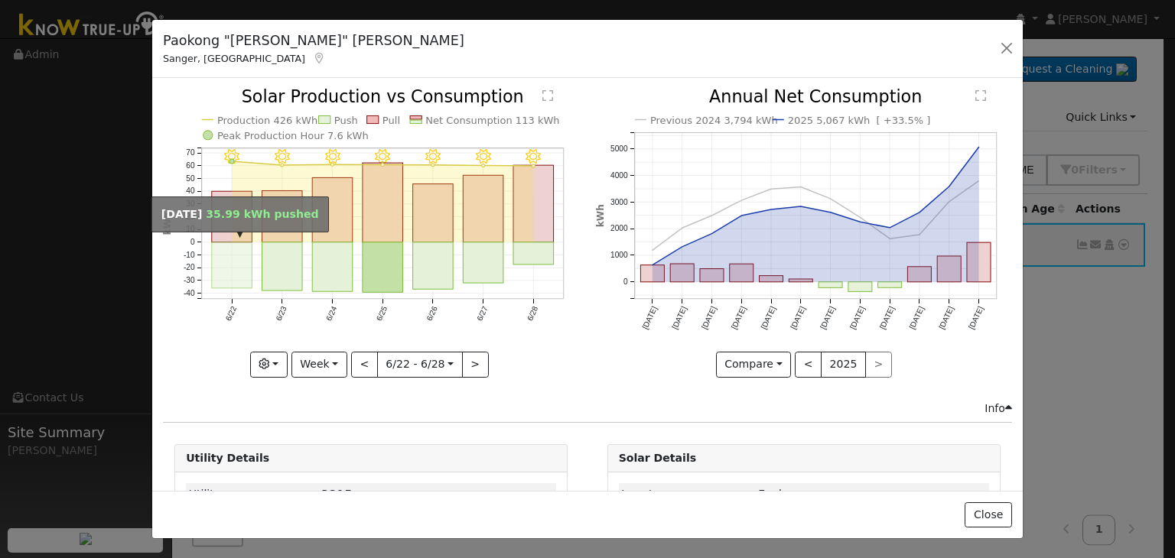
click at [225, 272] on rect "onclick=""" at bounding box center [232, 265] width 41 height 46
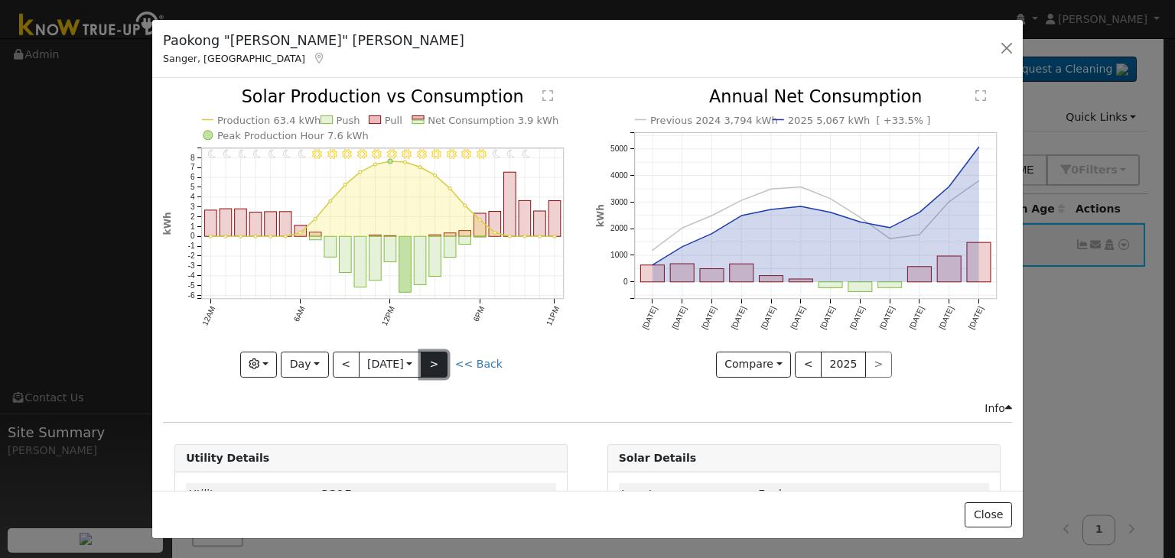
click at [442, 362] on button ">" at bounding box center [434, 365] width 27 height 26
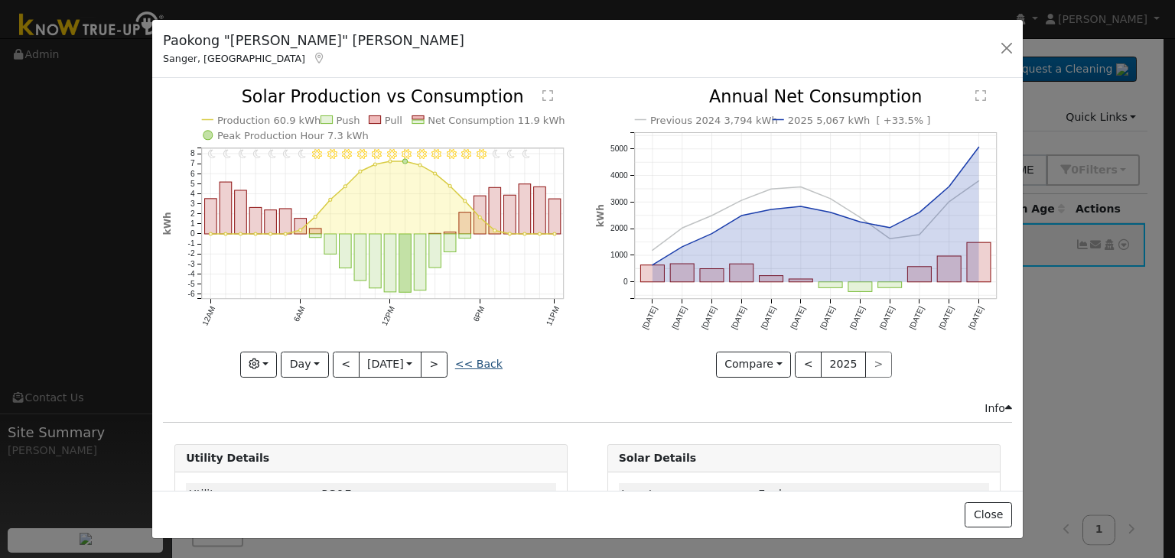
click at [475, 359] on link "<< Back" at bounding box center [478, 364] width 47 height 12
type input "2025-06-22"
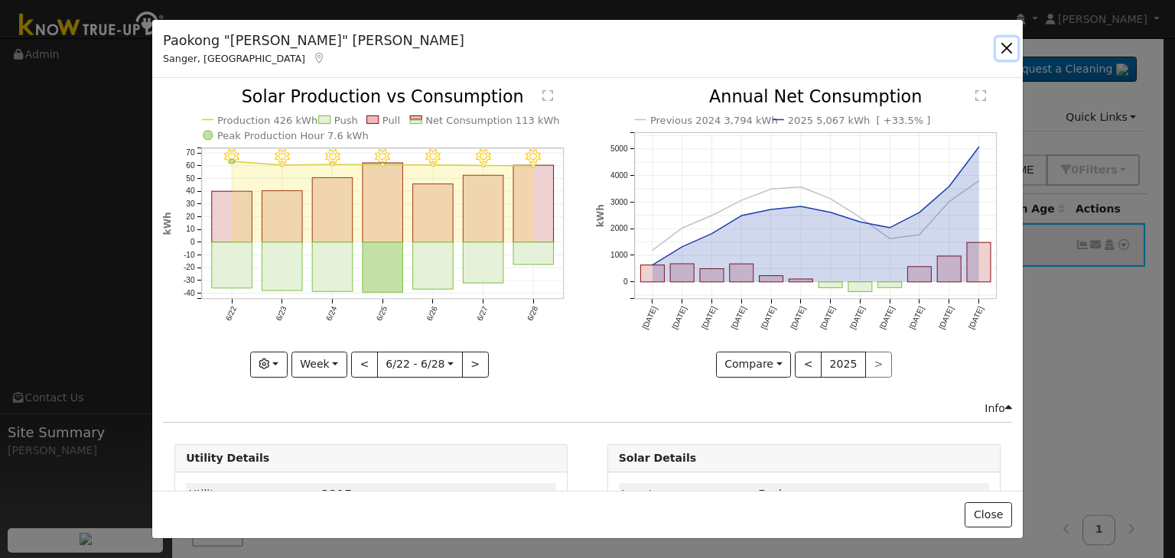
drag, startPoint x: 1007, startPoint y: 50, endPoint x: 1174, endPoint y: 115, distance: 178.7
click at [1007, 50] on button "button" at bounding box center [1006, 47] width 21 height 21
